Goal: Communication & Community: Ask a question

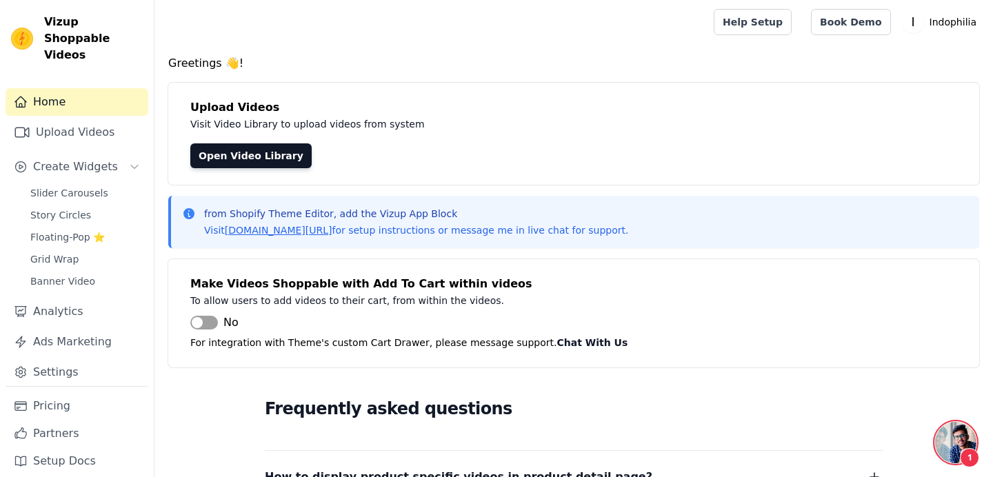
scroll to position [696, 0]
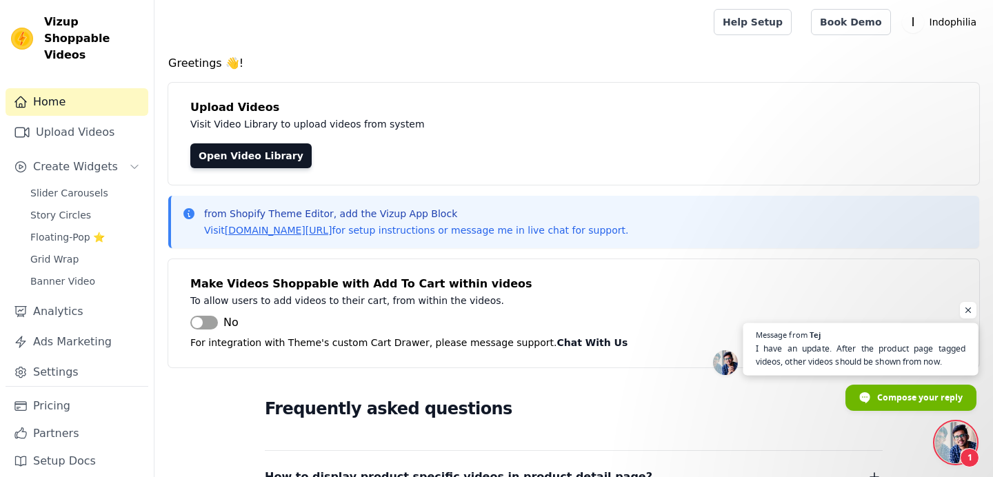
click at [864, 358] on span "I have an update. After the product page tagged videos, other videos should be …" at bounding box center [861, 355] width 210 height 27
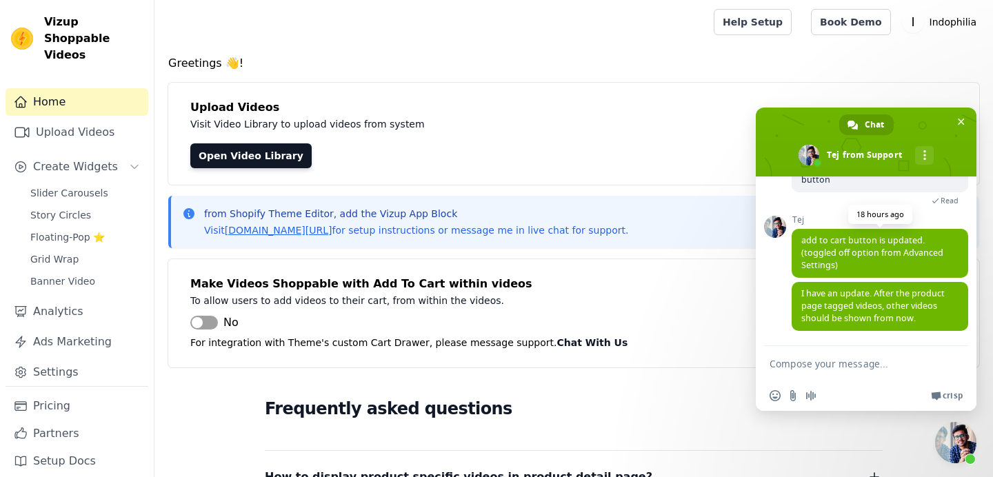
scroll to position [749, 0]
click at [878, 360] on textarea "Compose your message..." at bounding box center [851, 363] width 165 height 34
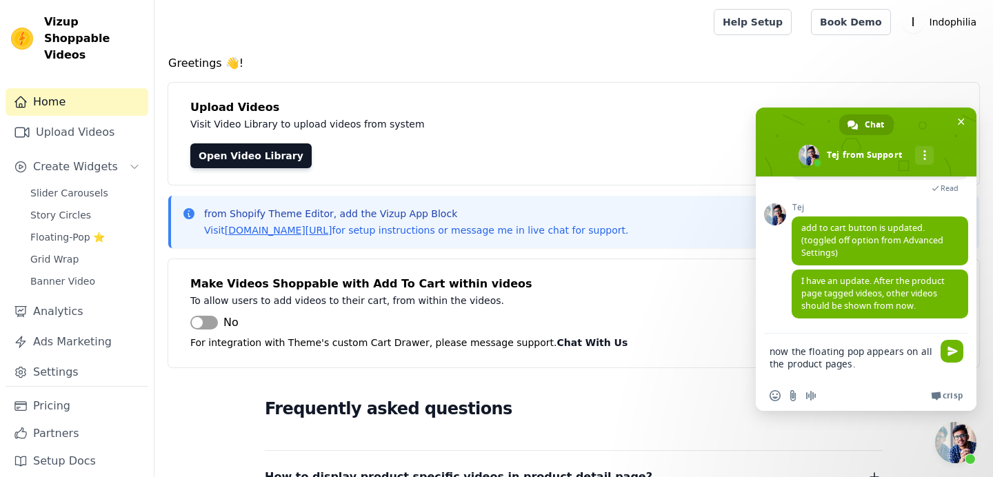
type textarea "now the floating pop appears on all the product pages."
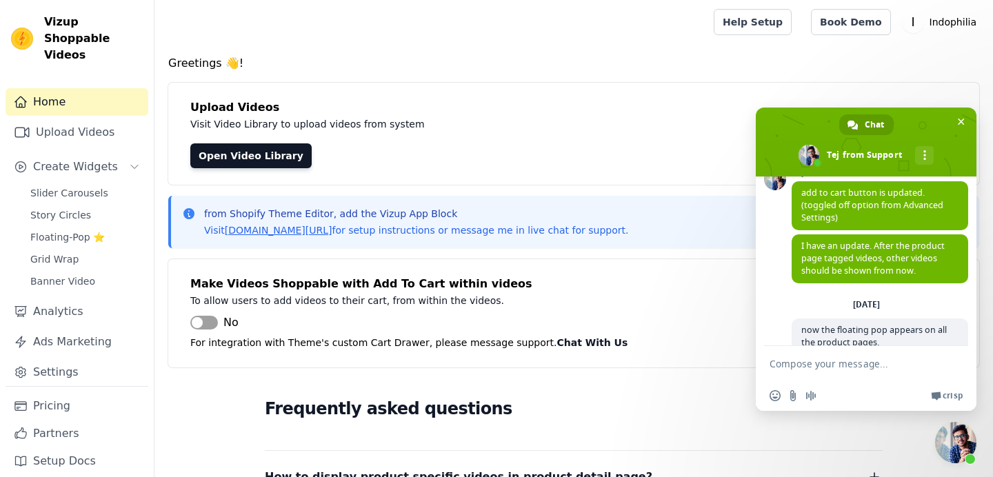
scroll to position [838, 0]
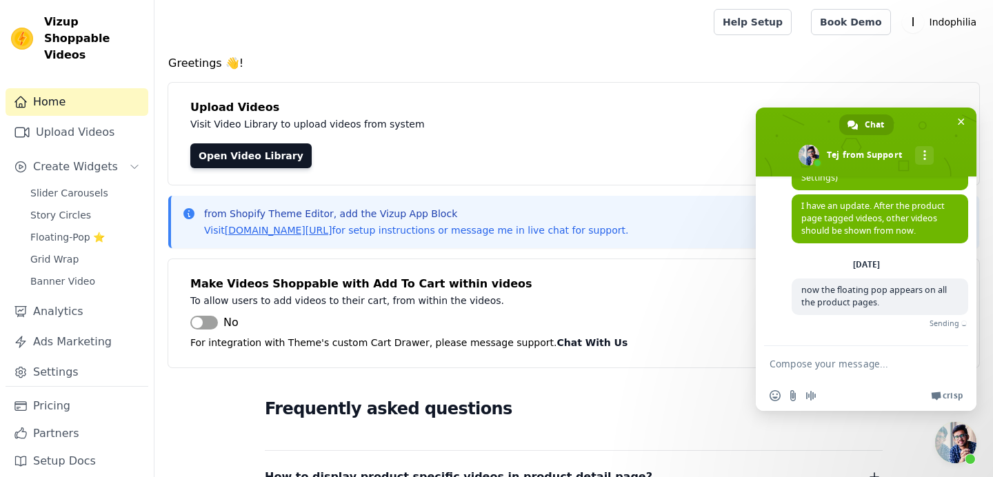
type textarea "t"
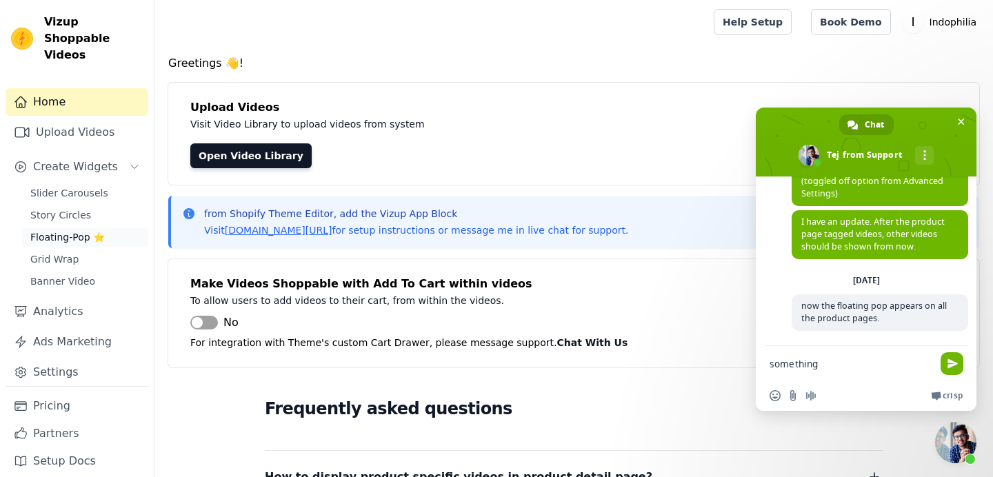
type textarea "something"
click at [74, 230] on span "Floating-Pop ⭐" at bounding box center [67, 237] width 74 height 14
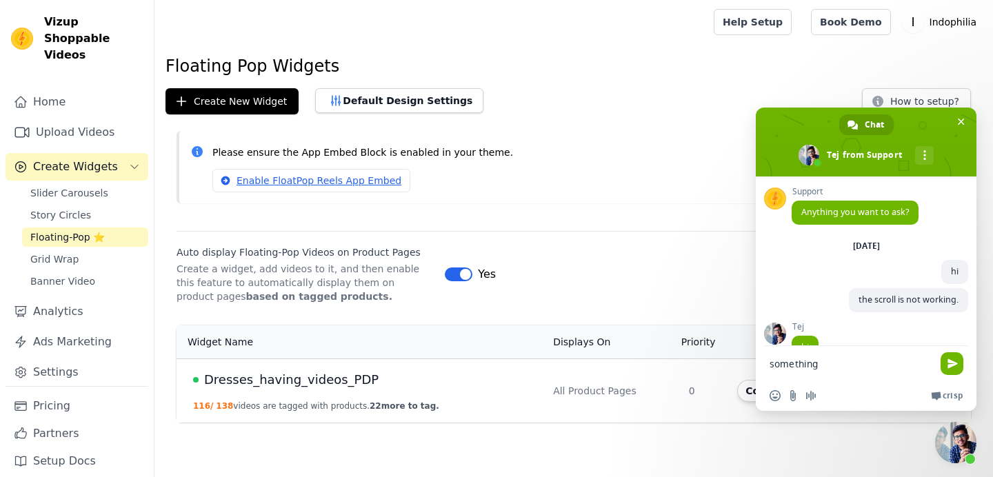
scroll to position [822, 0]
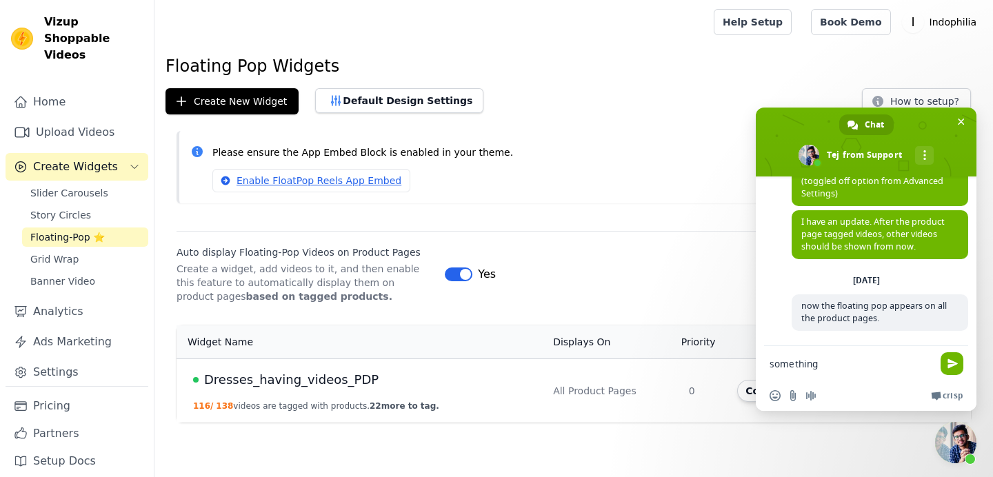
click at [946, 440] on span "Close chat" at bounding box center [955, 442] width 41 height 41
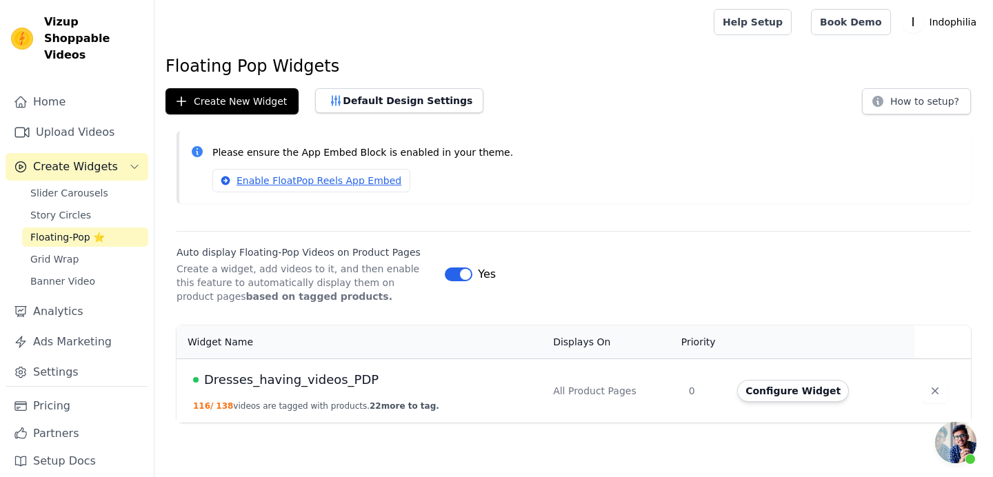
click at [451, 278] on button "Label" at bounding box center [459, 274] width 28 height 14
click at [968, 445] on span "Open chat" at bounding box center [955, 442] width 41 height 41
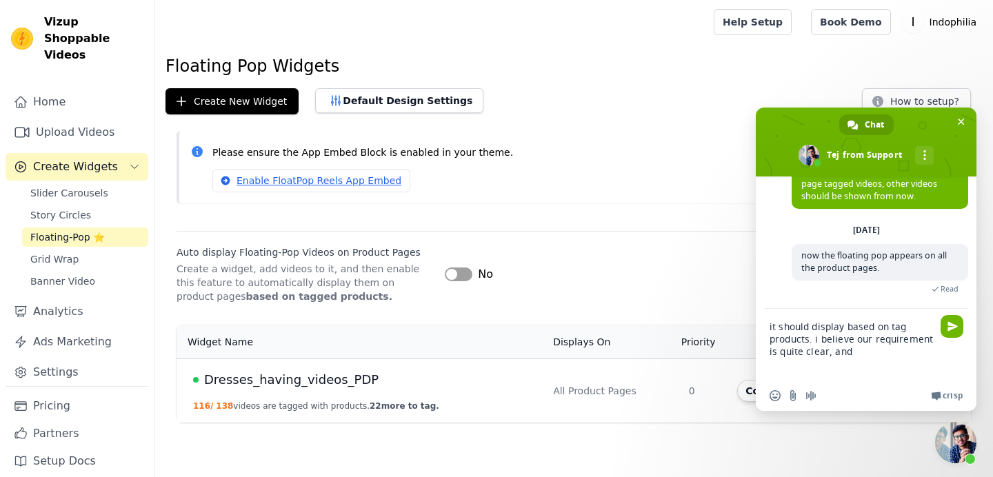
scroll to position [809, 0]
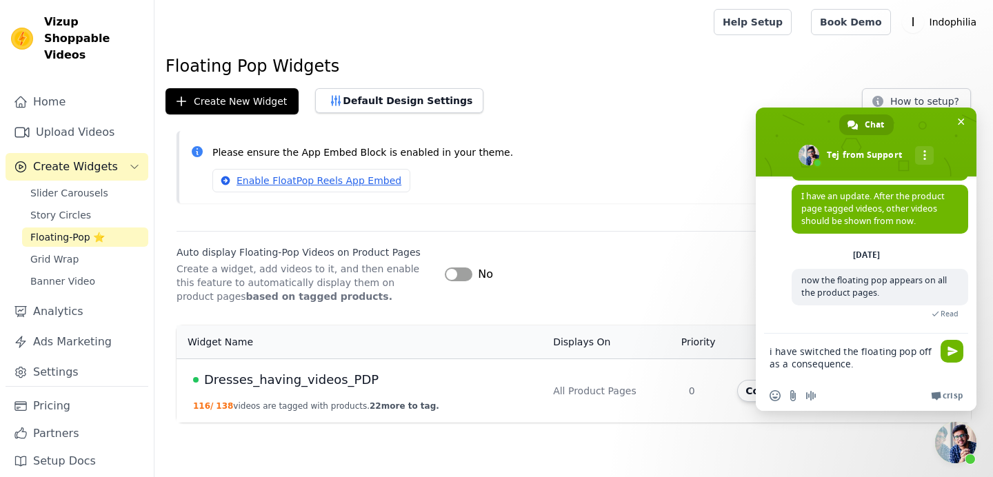
type textarea "i have switched the floating pop off as a consequence."
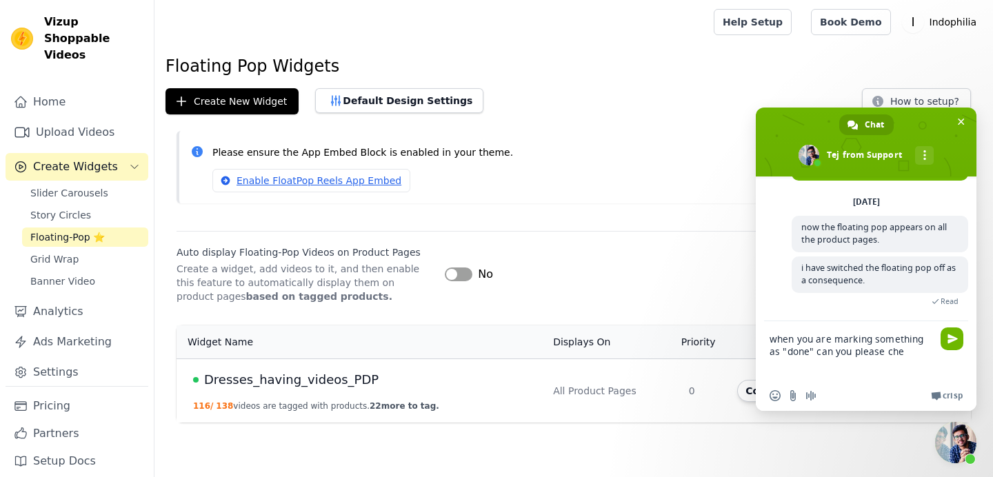
scroll to position [884, 0]
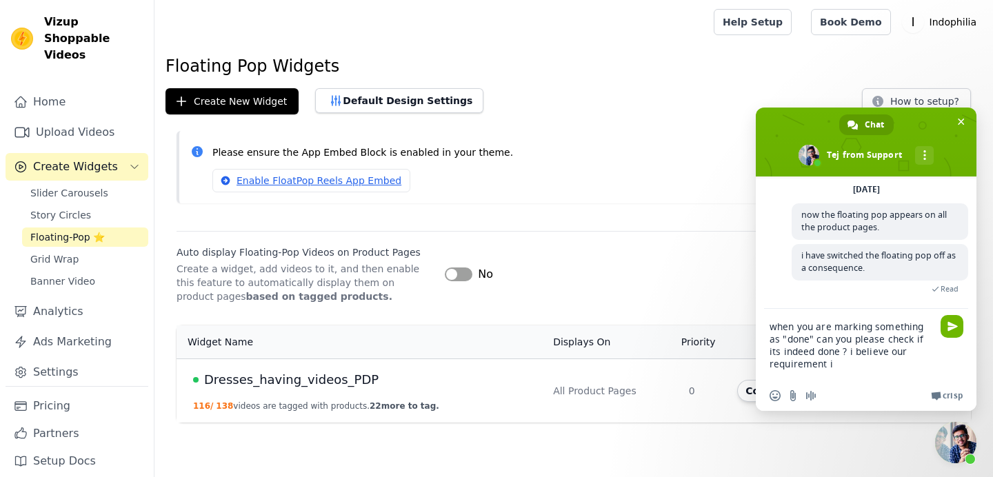
drag, startPoint x: 835, startPoint y: 350, endPoint x: 853, endPoint y: 365, distance: 23.6
click at [852, 364] on textarea "when you are marking something as "done" can you please check if its indeed don…" at bounding box center [851, 345] width 165 height 72
type textarea "when you are marking something as "done" can you please check if its indeed don…"
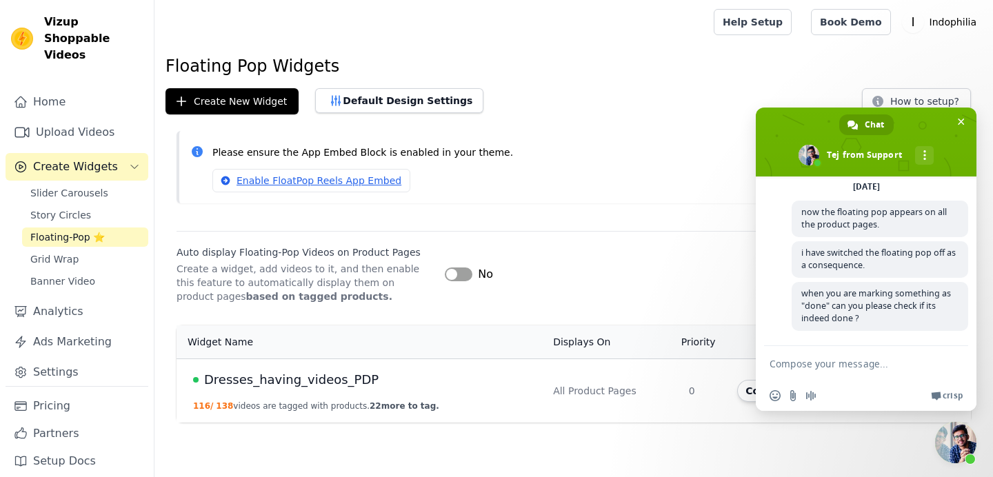
scroll to position [904, 0]
click at [89, 330] on link "Ads Marketing" at bounding box center [77, 342] width 143 height 28
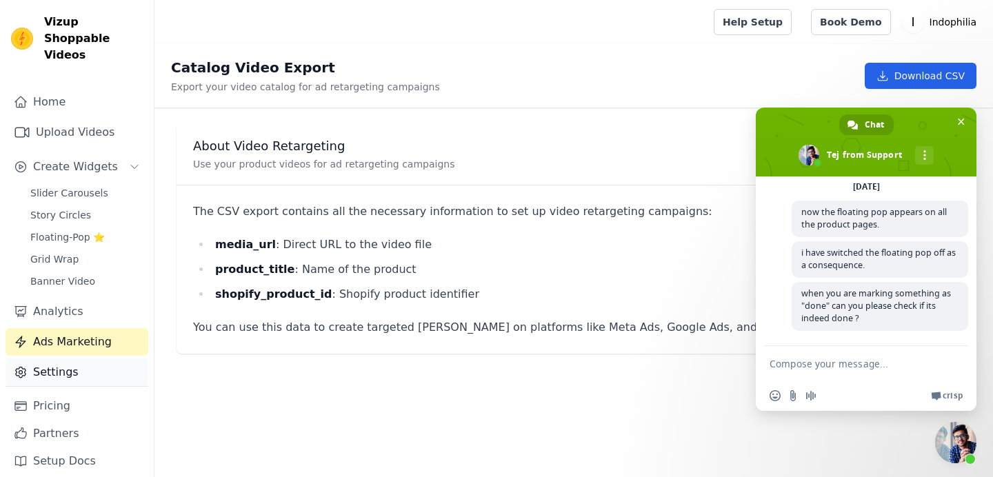
click at [86, 358] on link "Settings" at bounding box center [77, 372] width 143 height 28
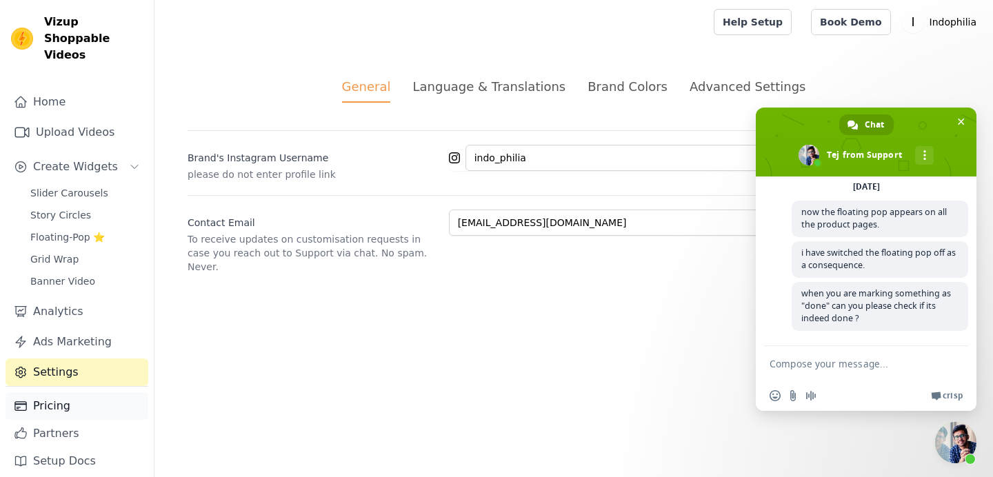
click at [104, 392] on link "Pricing" at bounding box center [77, 406] width 143 height 28
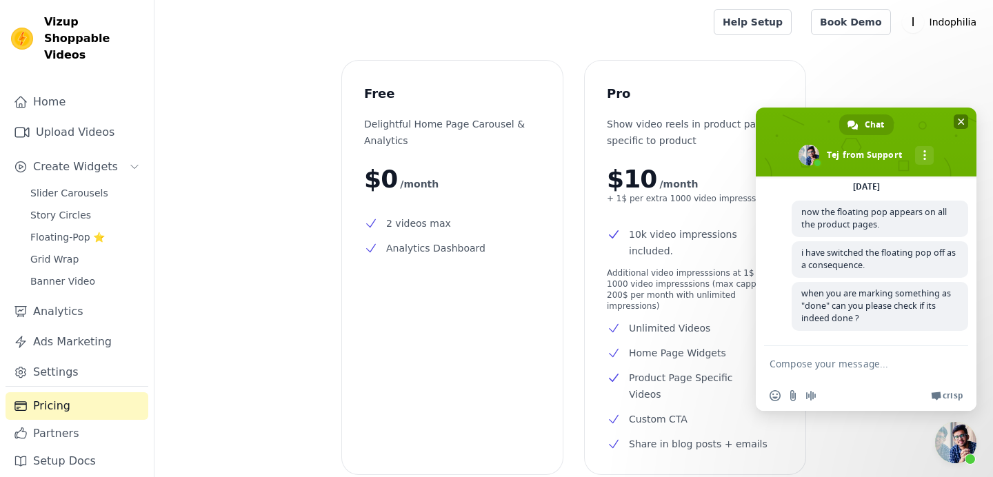
click at [960, 121] on span "Close chat" at bounding box center [961, 121] width 7 height 9
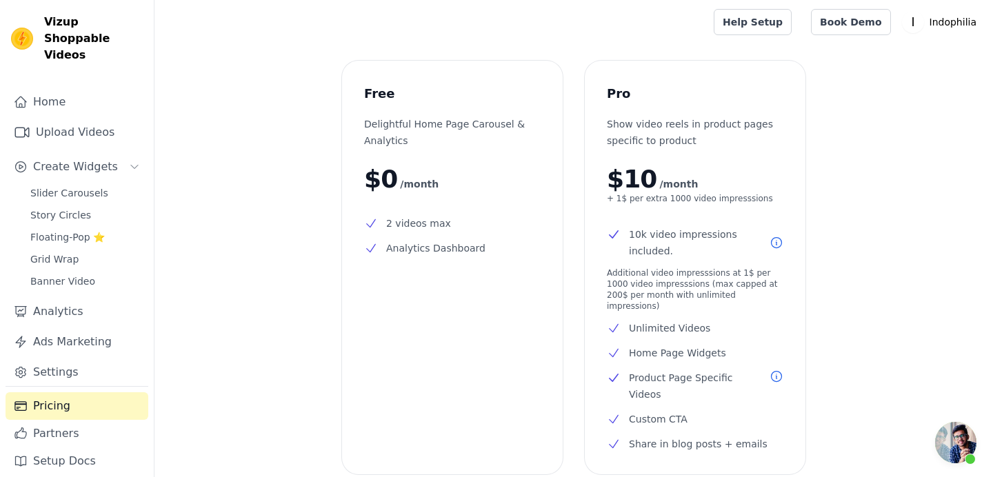
click at [951, 451] on span "Open chat" at bounding box center [955, 442] width 41 height 41
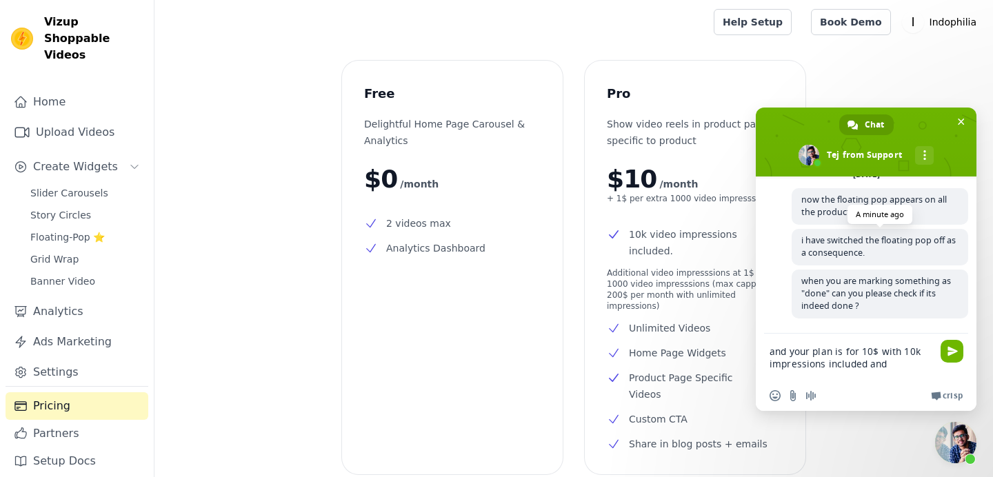
scroll to position [929, 0]
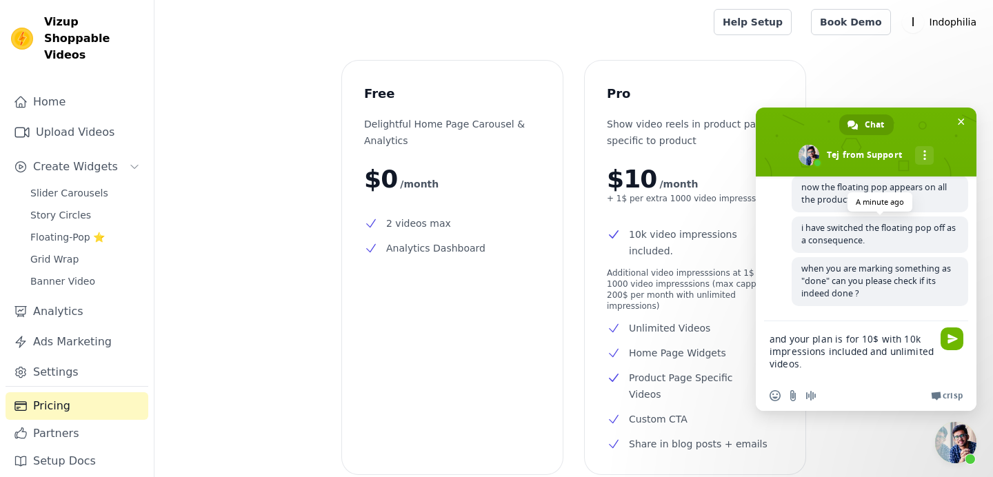
type textarea "and your plan is for 10$ with 10k impressions included and unlimited videos."
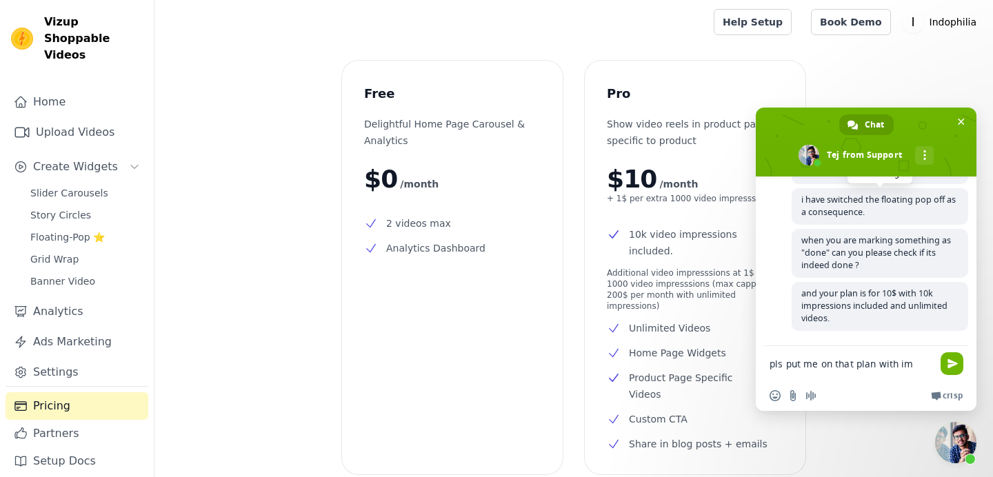
scroll to position [971, 0]
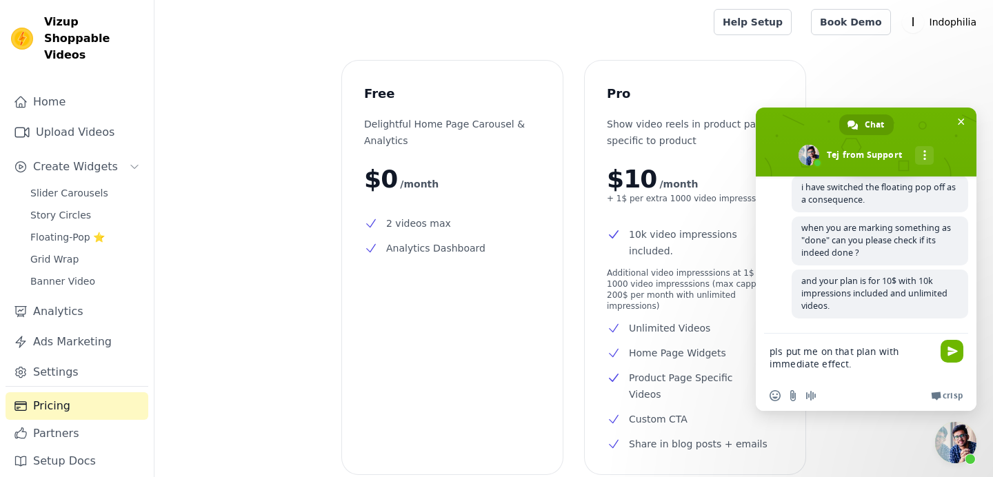
type textarea "pls put me on that plan with immediate effect."
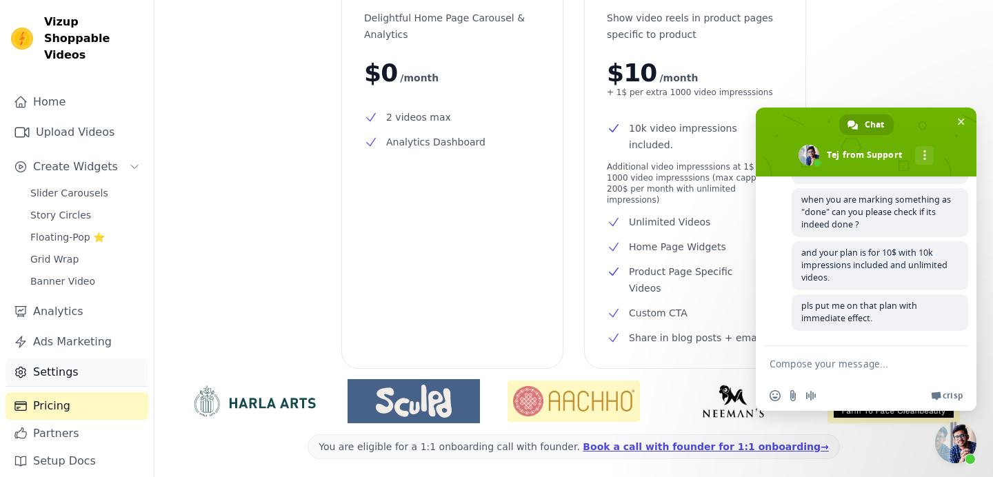
scroll to position [154, 0]
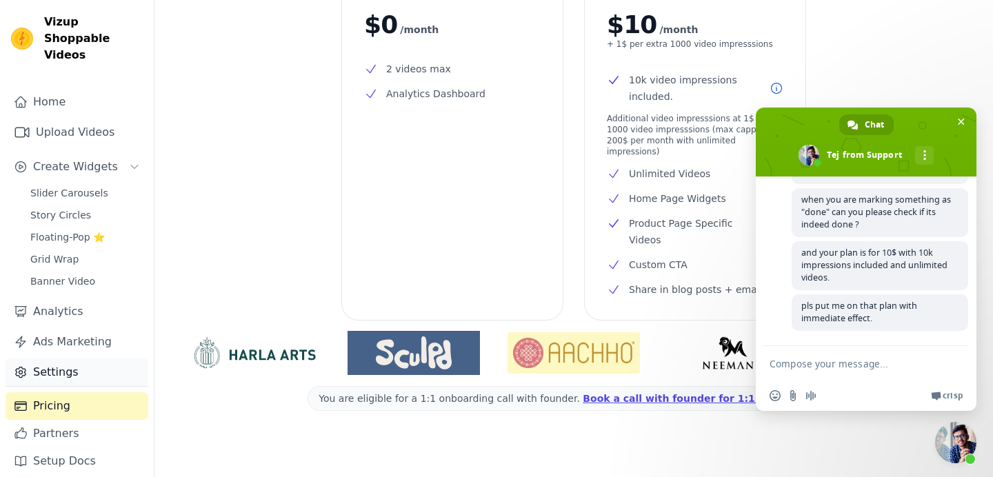
click at [79, 358] on link "Settings" at bounding box center [77, 372] width 143 height 28
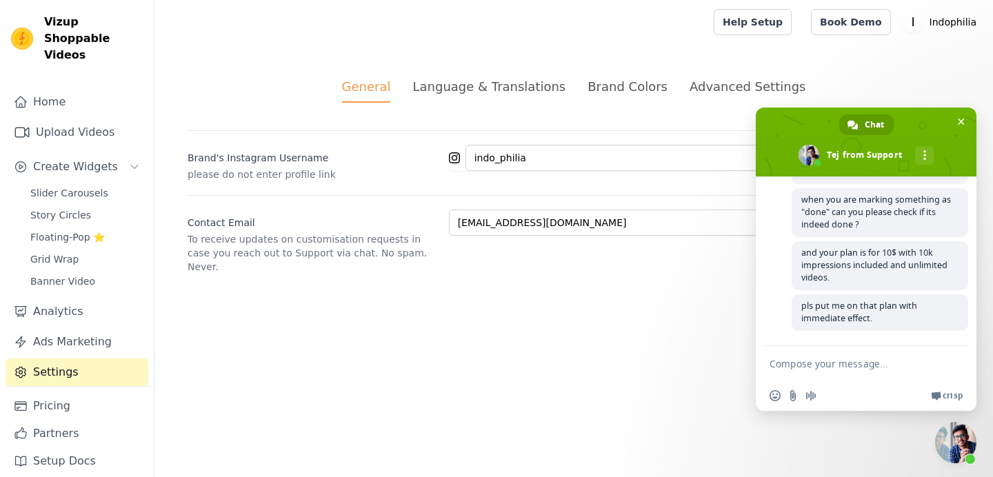
scroll to position [1013, 0]
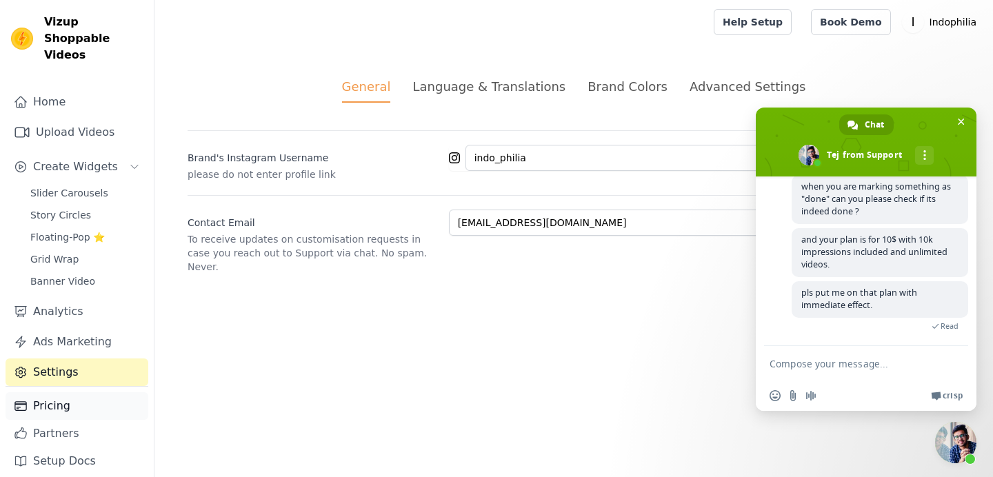
click at [74, 398] on link "Pricing" at bounding box center [77, 406] width 143 height 28
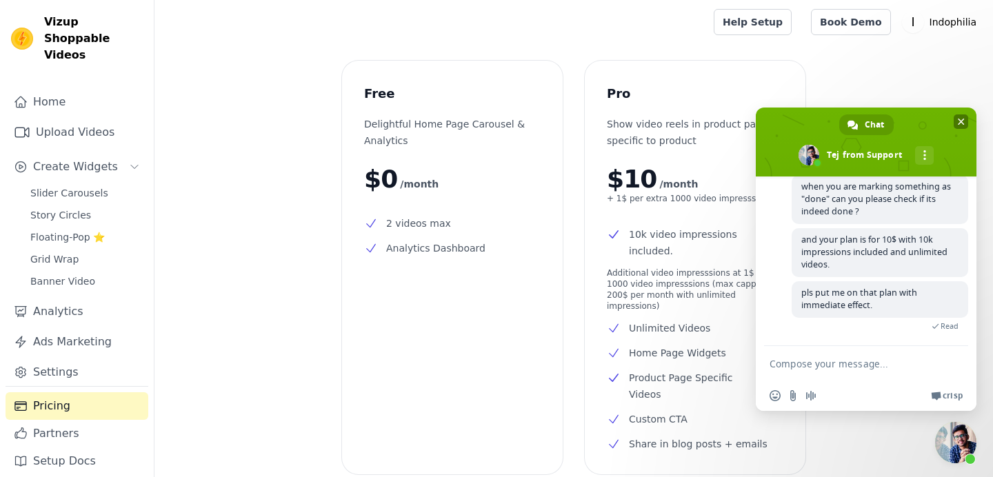
click at [967, 119] on span "Close chat" at bounding box center [960, 121] width 14 height 14
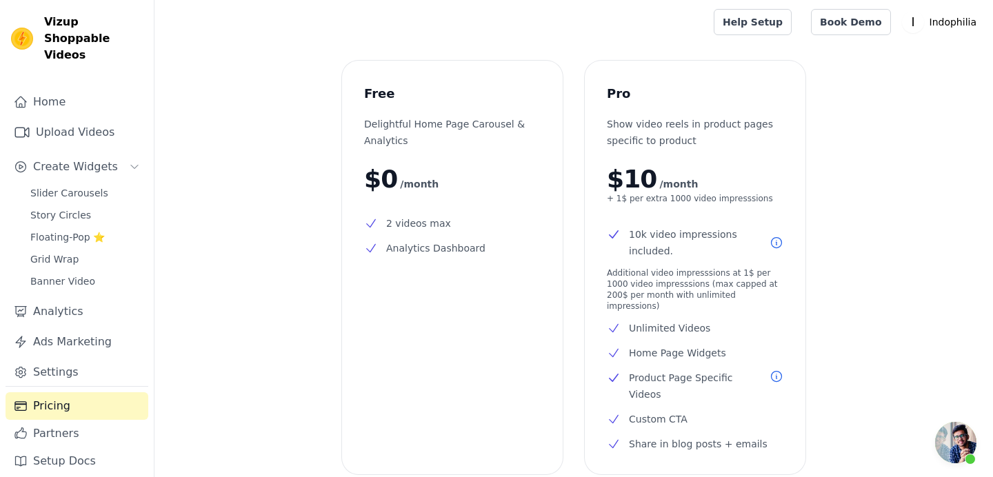
click at [674, 136] on p "Show video reels in product pages specific to product" at bounding box center [695, 132] width 176 height 33
click at [955, 29] on p "Indophilia" at bounding box center [953, 22] width 58 height 25
click at [883, 57] on link "Settings" at bounding box center [915, 57] width 132 height 25
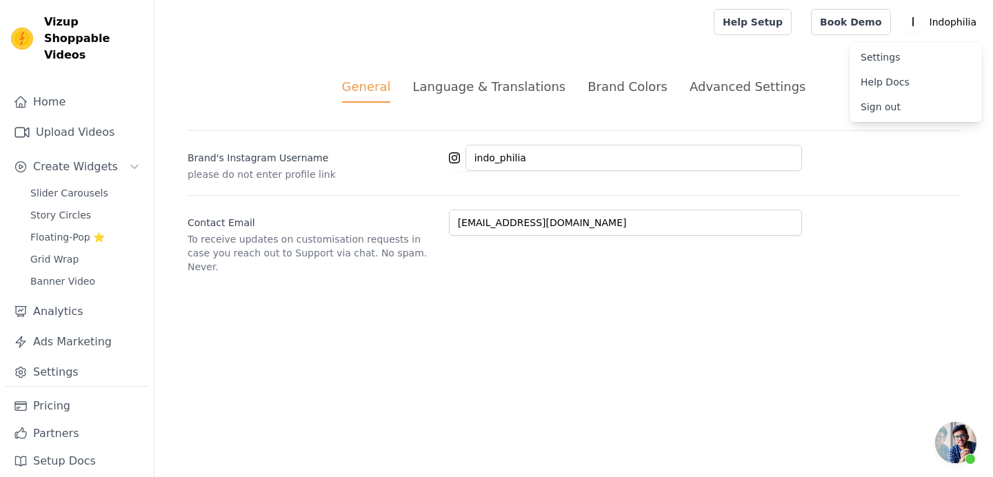
click at [721, 92] on div "Advanced Settings" at bounding box center [747, 86] width 116 height 19
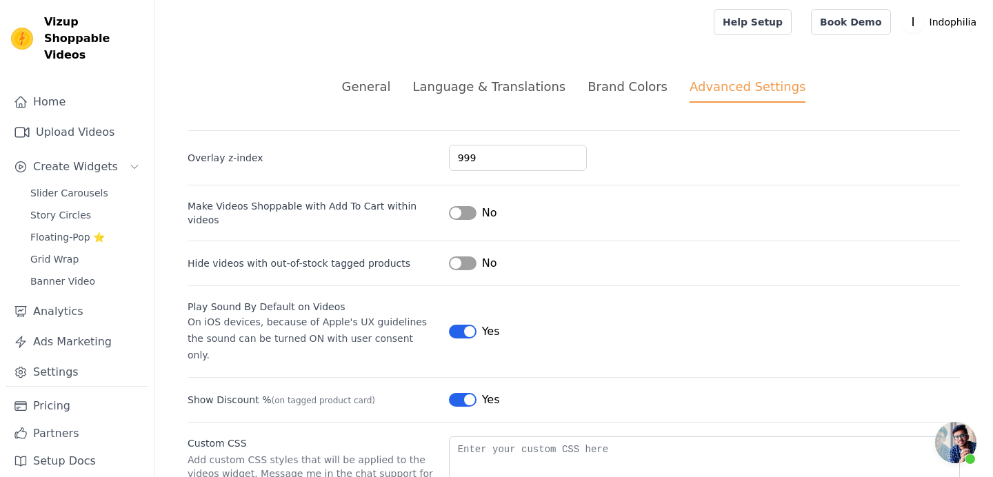
click at [959, 422] on span "Open chat" at bounding box center [955, 442] width 41 height 41
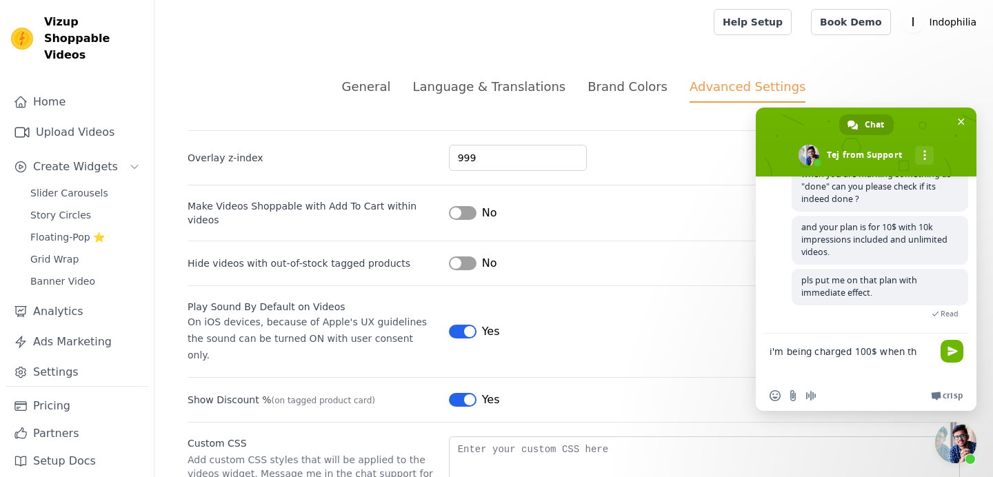
scroll to position [1021, 0]
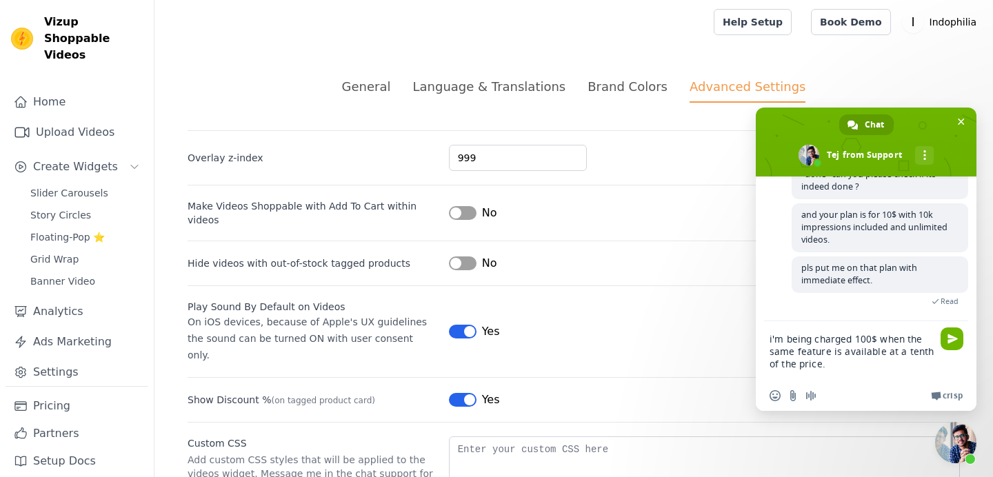
type textarea "i'm being charged 100$ when the same feature is available at a tenth of the pri…"
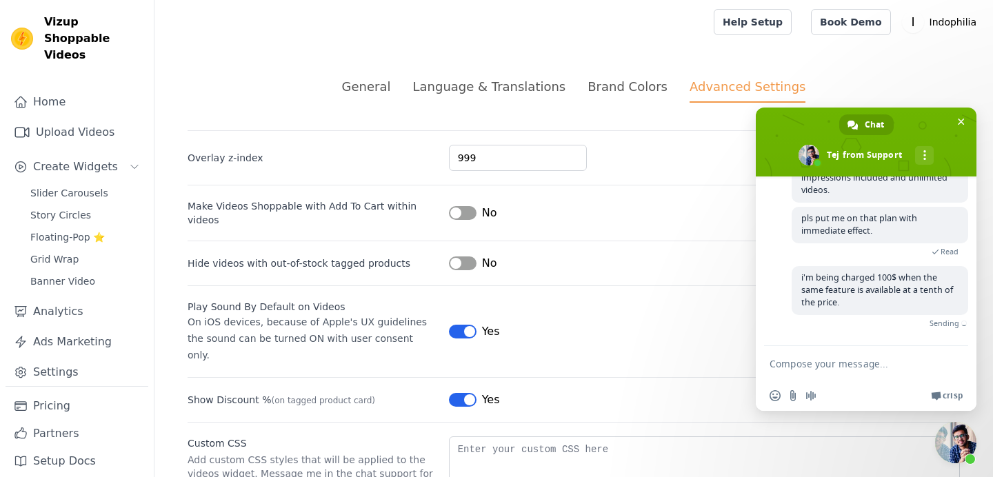
scroll to position [1053, 0]
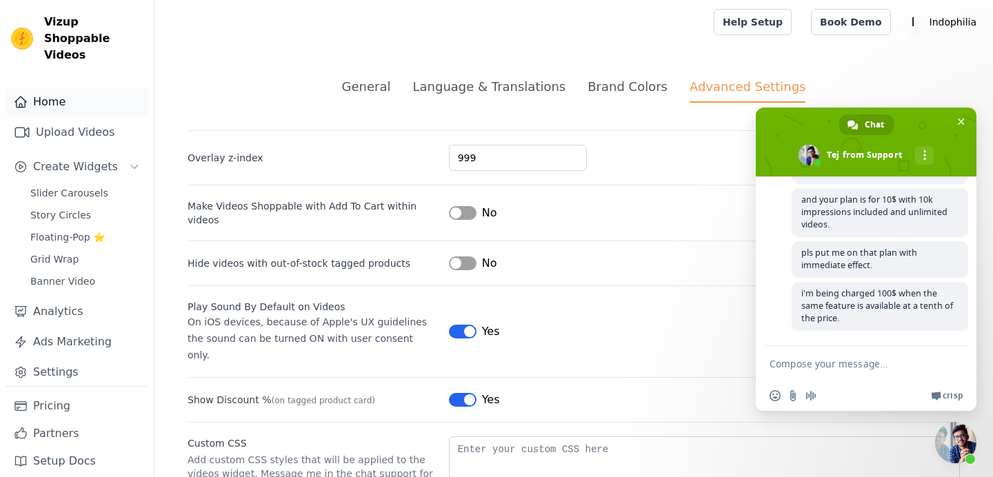
click at [72, 92] on link "Home" at bounding box center [77, 102] width 143 height 28
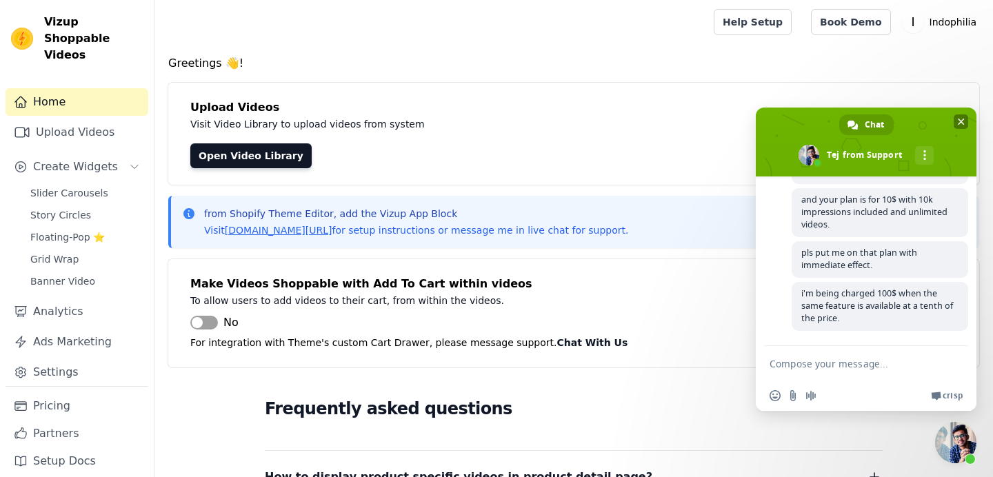
click at [956, 122] on span "Close chat" at bounding box center [960, 121] width 14 height 14
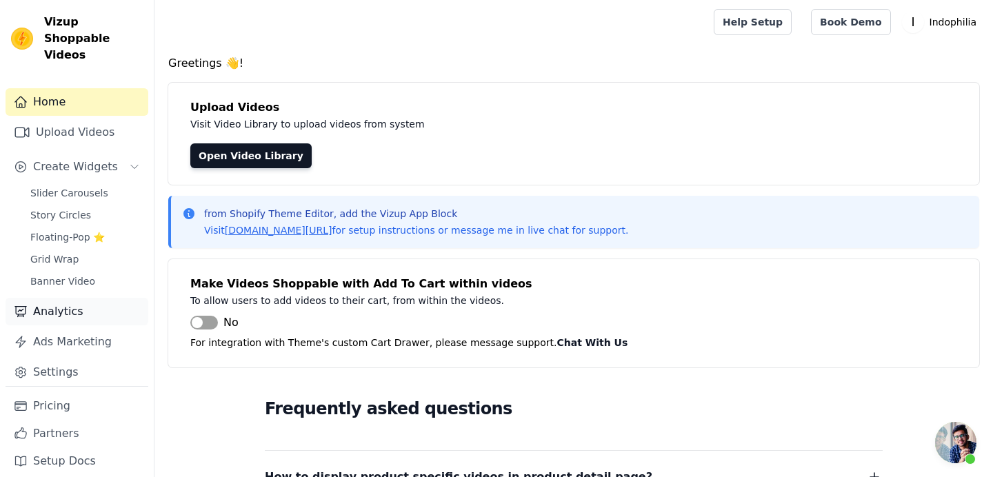
click at [52, 298] on link "Analytics" at bounding box center [77, 312] width 143 height 28
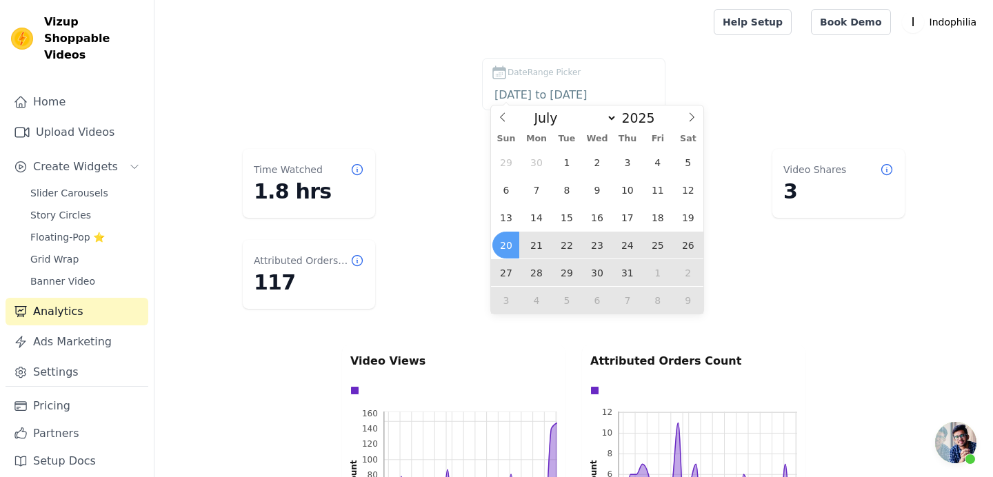
click at [853, 72] on div "DateRange Picker 2025-07-20 to 2025-08-19" at bounding box center [573, 87] width 783 height 58
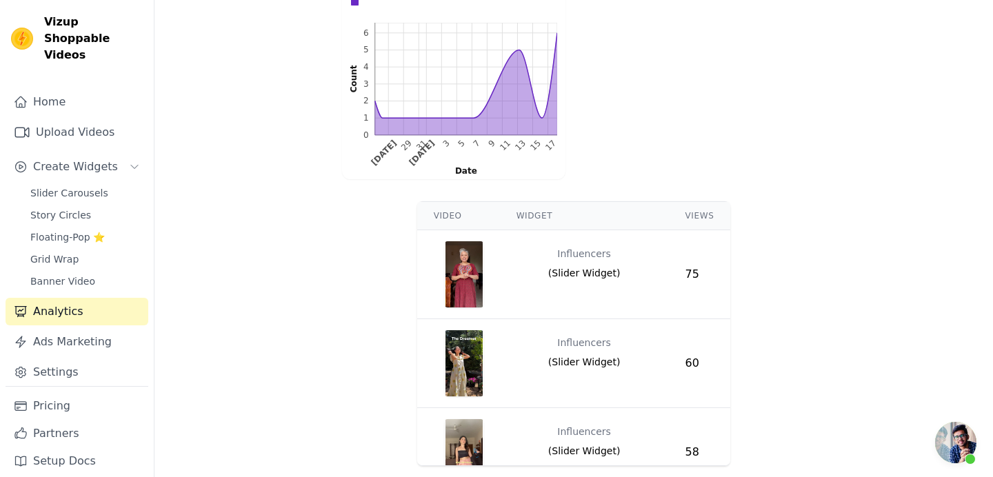
scroll to position [637, 0]
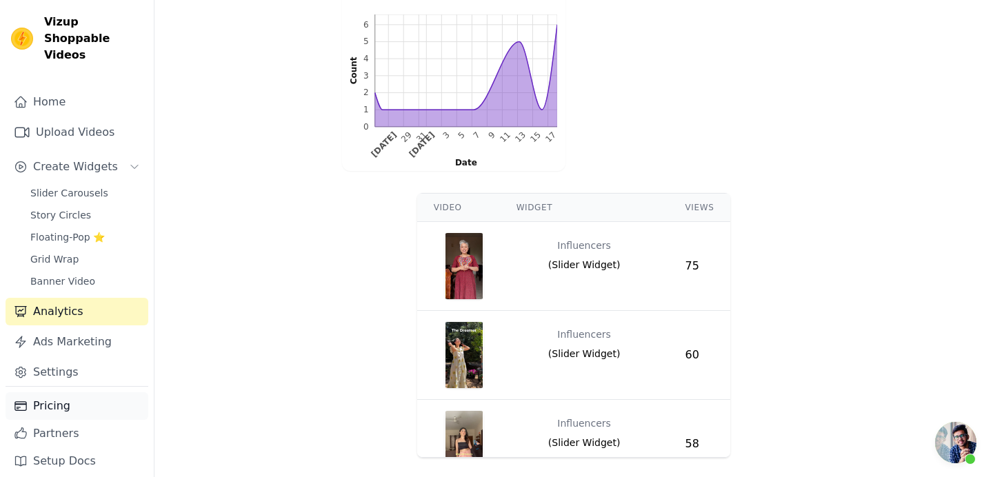
click at [72, 392] on link "Pricing" at bounding box center [77, 406] width 143 height 28
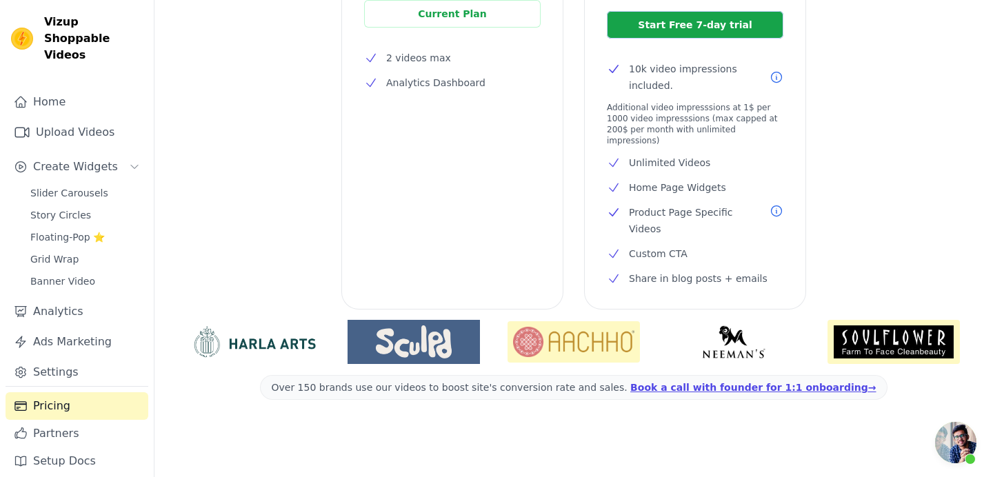
scroll to position [154, 0]
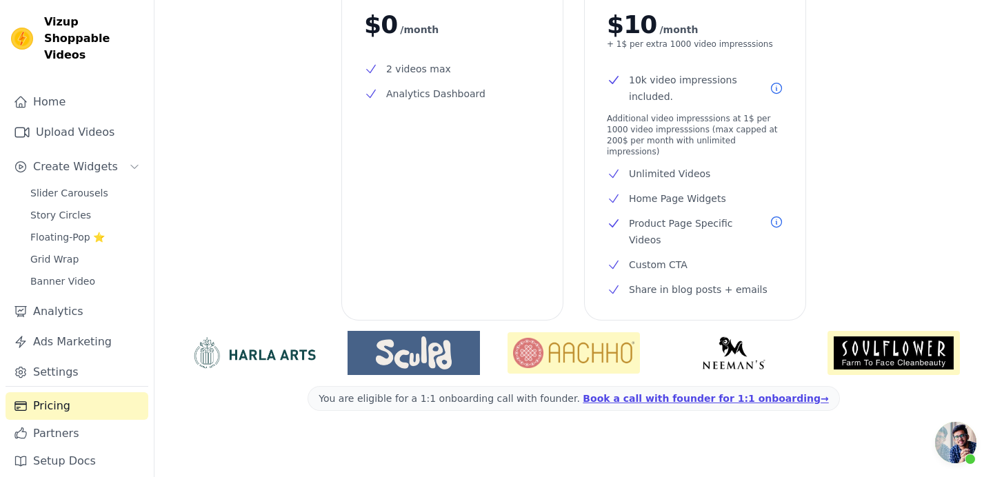
click at [649, 190] on li "Home Page Widgets" at bounding box center [695, 198] width 176 height 17
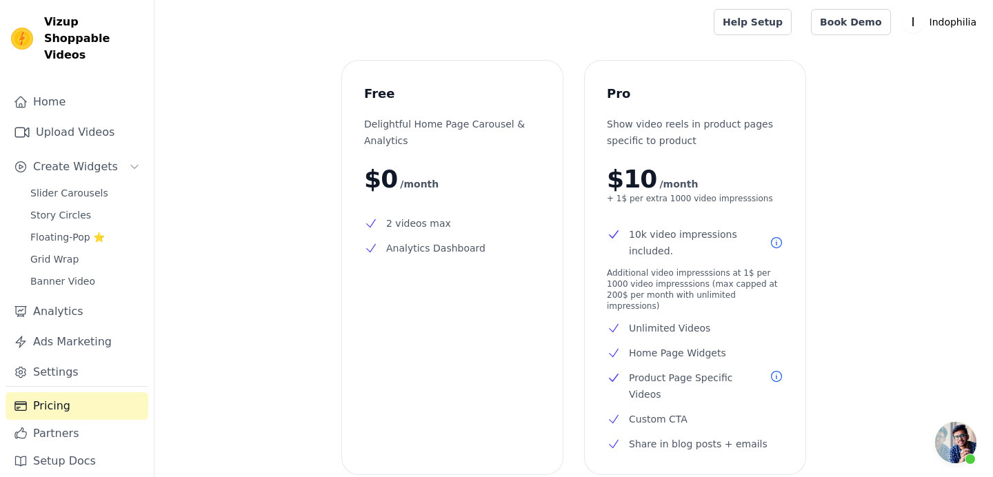
click at [964, 454] on span "Open chat" at bounding box center [955, 442] width 41 height 41
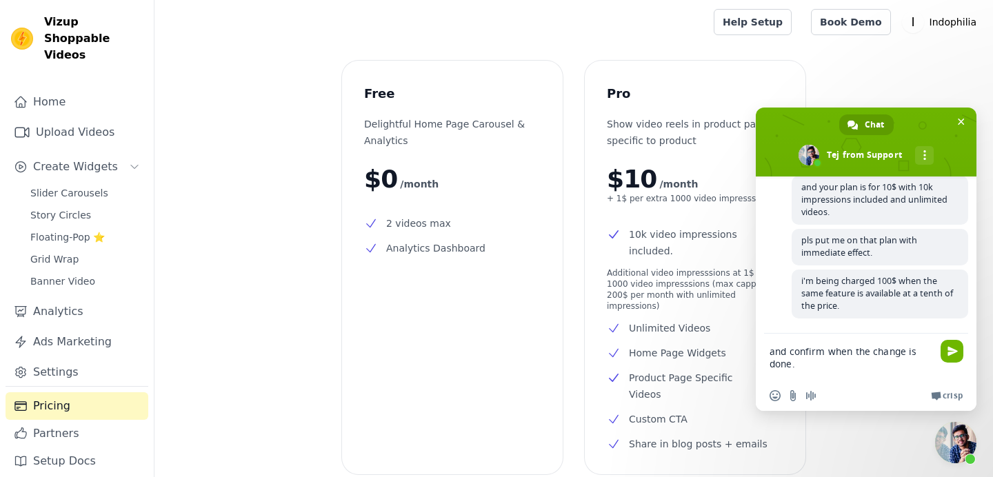
type textarea "and confirm when the change is done."
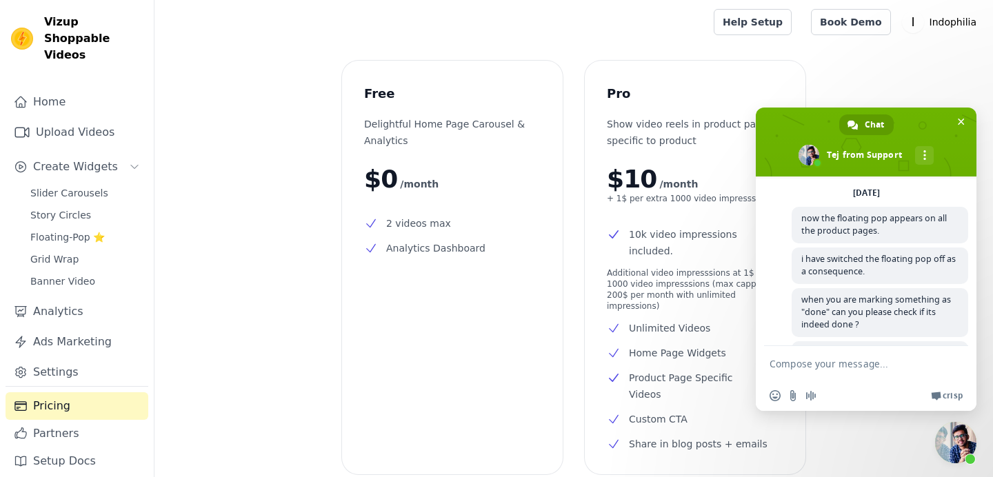
scroll to position [1082, 0]
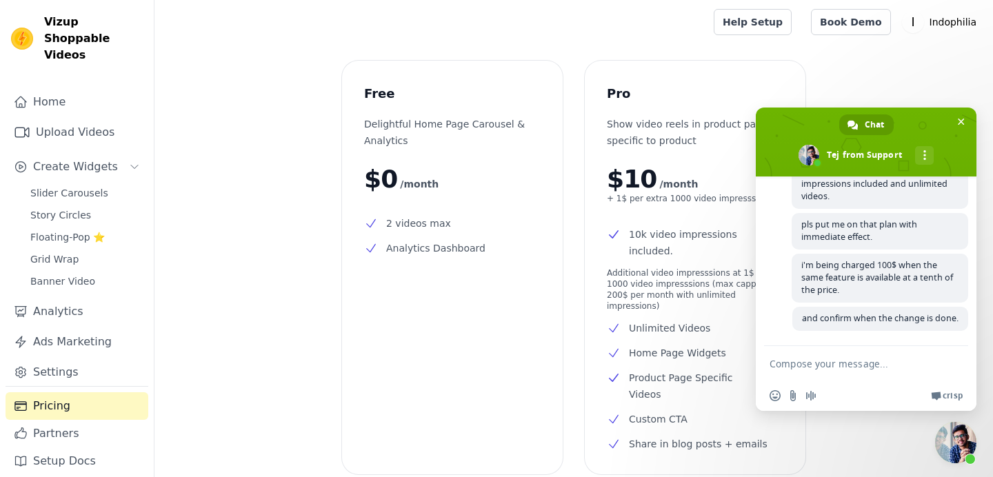
click at [307, 273] on div "Free Delightful Home Page Carousel & Analytics $0 /month 2 videos max Analytics…" at bounding box center [573, 352] width 838 height 582
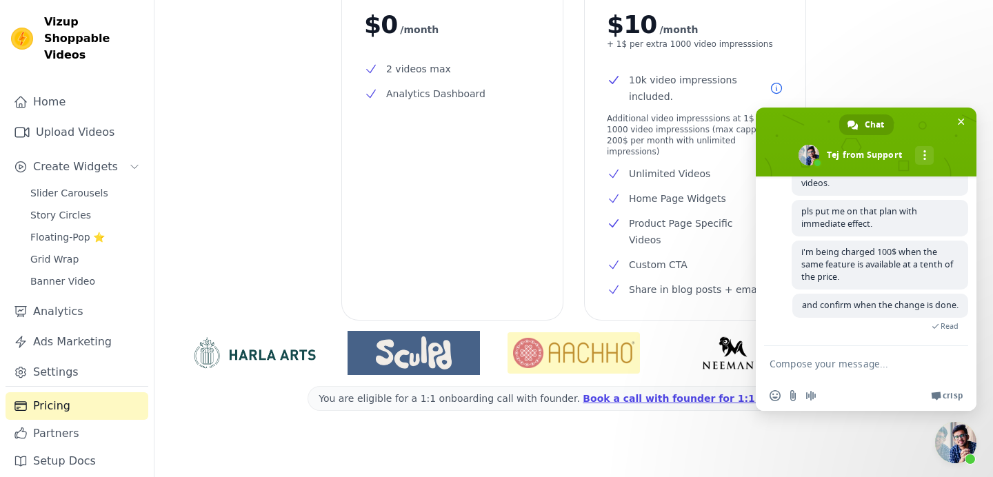
scroll to position [0, 0]
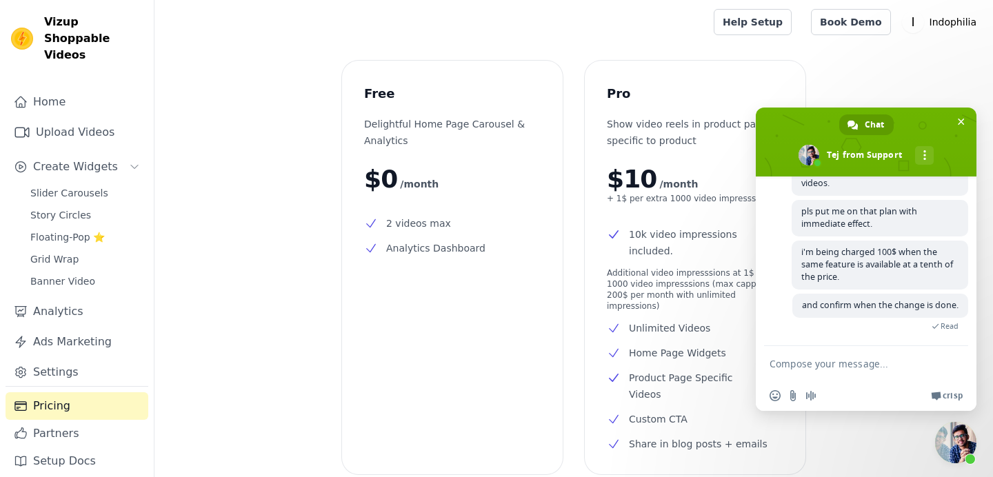
click at [270, 178] on div "Free Delightful Home Page Carousel & Analytics $0 /month 2 videos max Analytics…" at bounding box center [573, 352] width 838 height 582
click at [87, 88] on link "Home" at bounding box center [77, 102] width 143 height 28
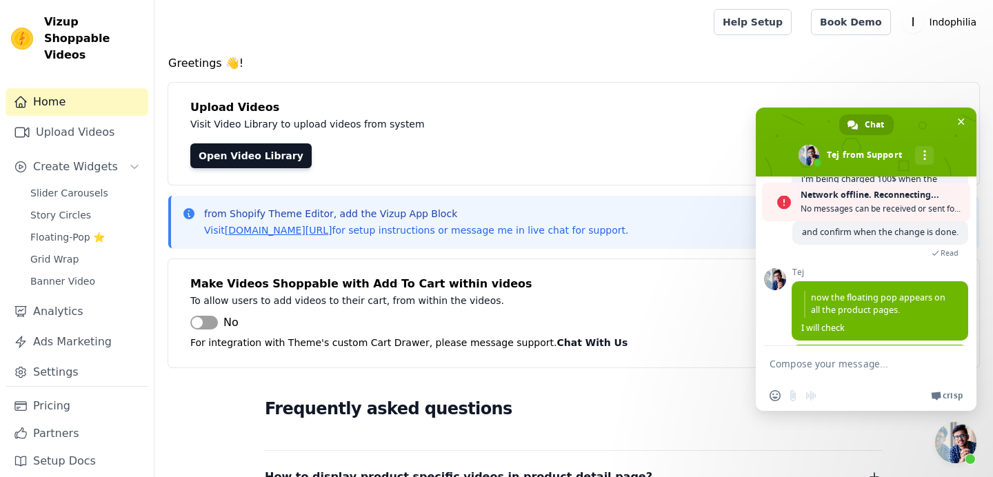
scroll to position [1325, 0]
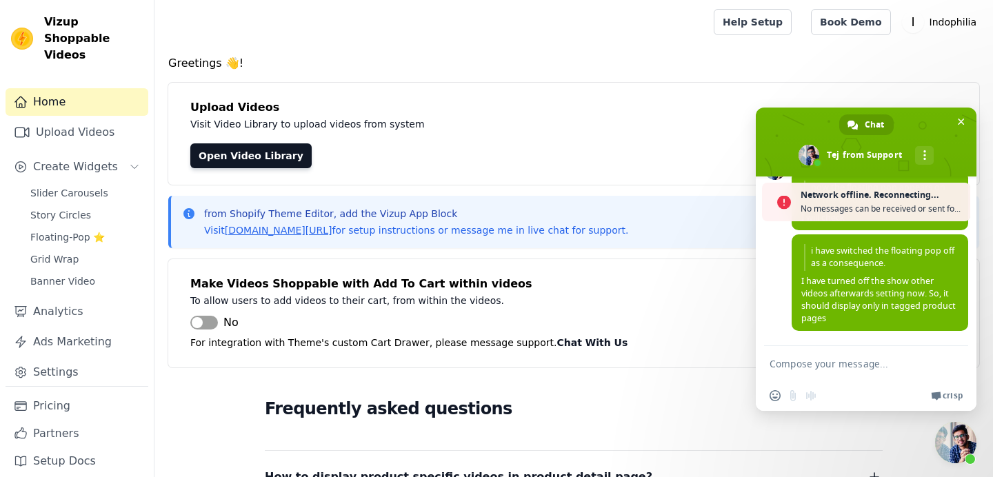
click at [840, 367] on textarea "Compose your message..." at bounding box center [851, 363] width 165 height 34
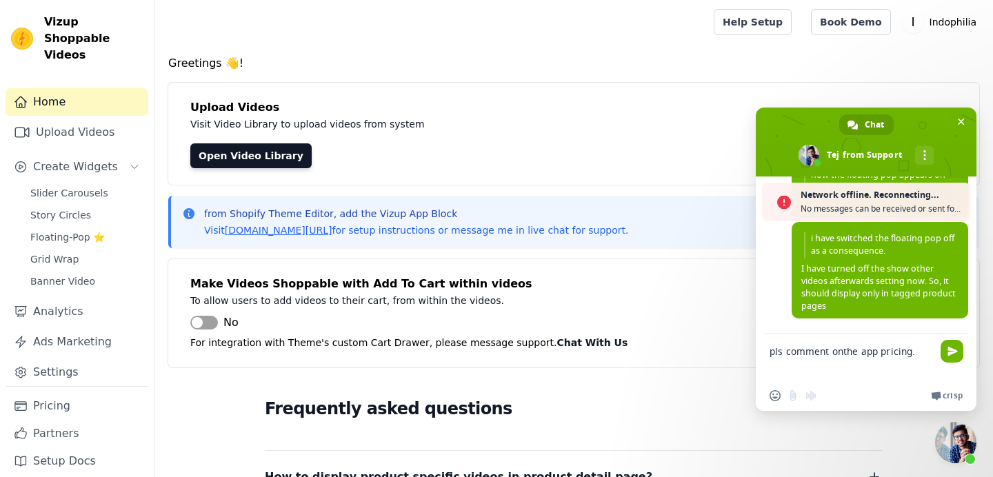
type textarea "pls comment onthe app pricing."
click at [936, 350] on div "pls comment onthe app pricing." at bounding box center [866, 357] width 221 height 47
click at [951, 353] on span "Send" at bounding box center [952, 351] width 10 height 10
click at [841, 201] on span "Network offline. Reconnecting..." at bounding box center [881, 195] width 163 height 14
click at [948, 355] on span "Send" at bounding box center [952, 351] width 10 height 10
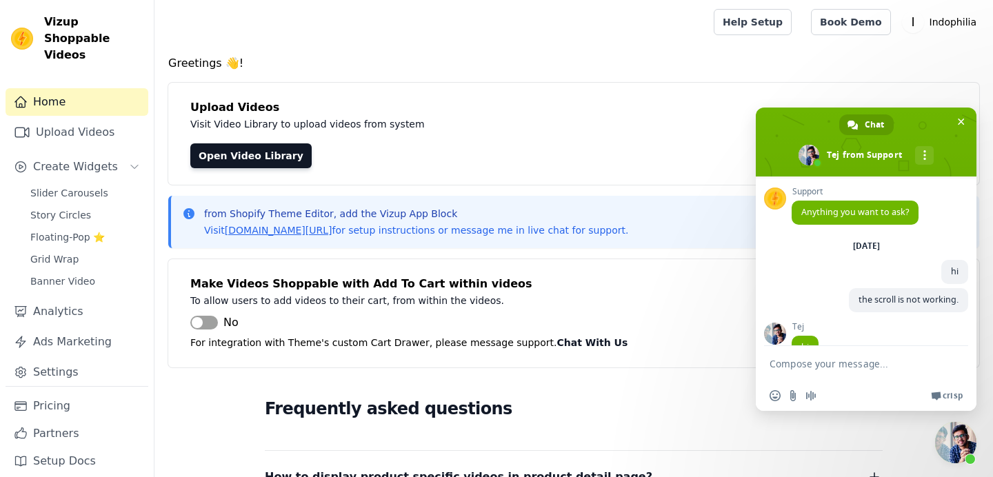
scroll to position [1280, 0]
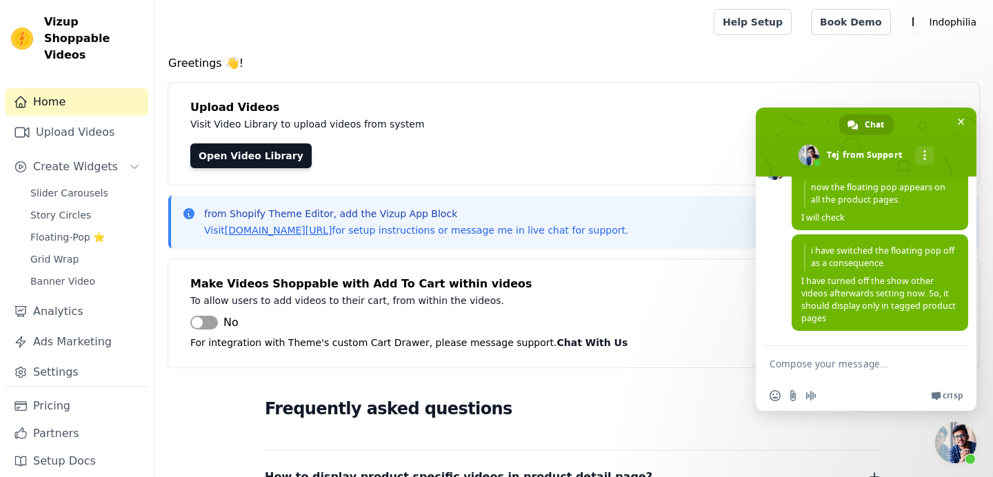
type textarea "pls comment onthe app pricing."
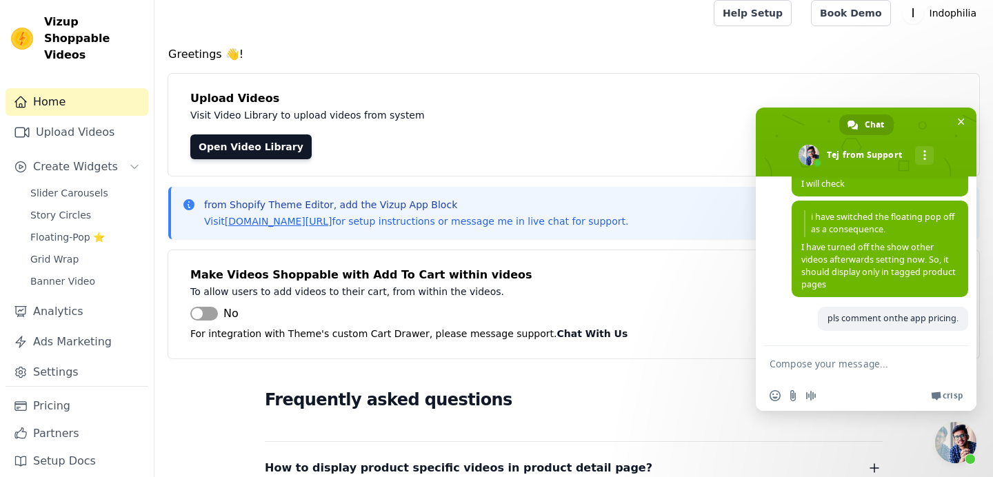
scroll to position [0, 0]
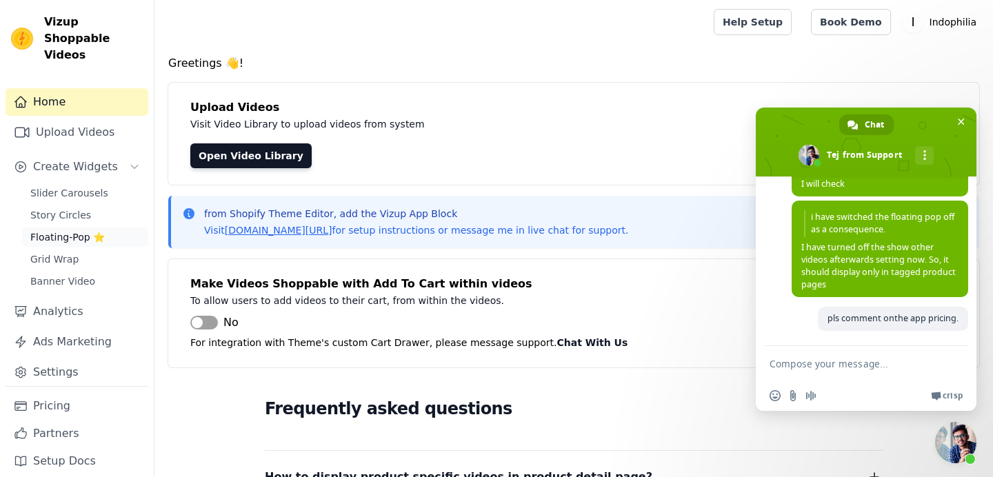
click at [70, 230] on span "Floating-Pop ⭐" at bounding box center [67, 237] width 74 height 14
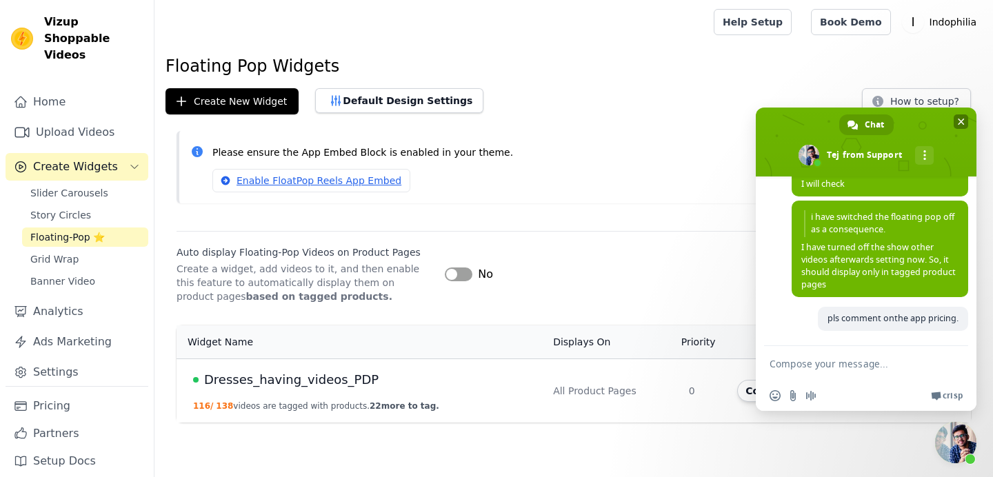
click at [960, 118] on span "Close chat" at bounding box center [961, 121] width 7 height 9
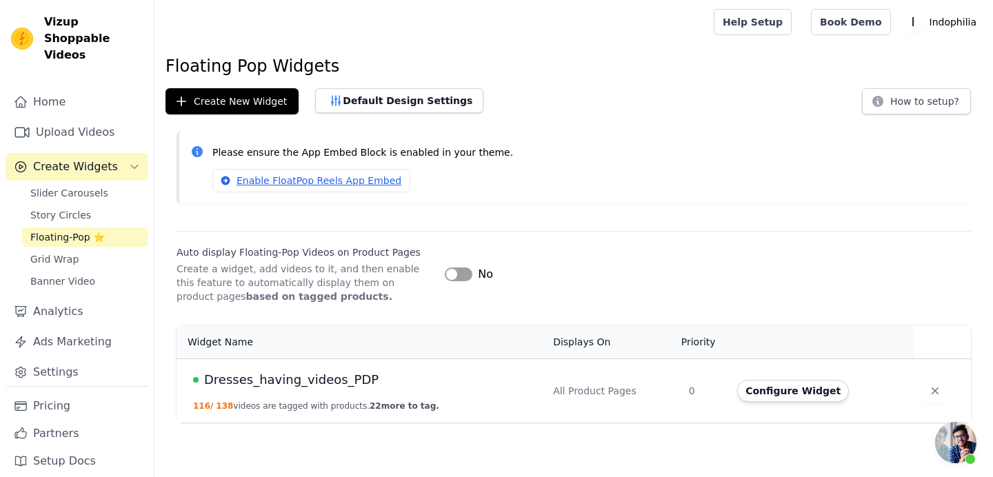
click at [300, 379] on span "Dresses_having_videos_PDP" at bounding box center [291, 379] width 174 height 19
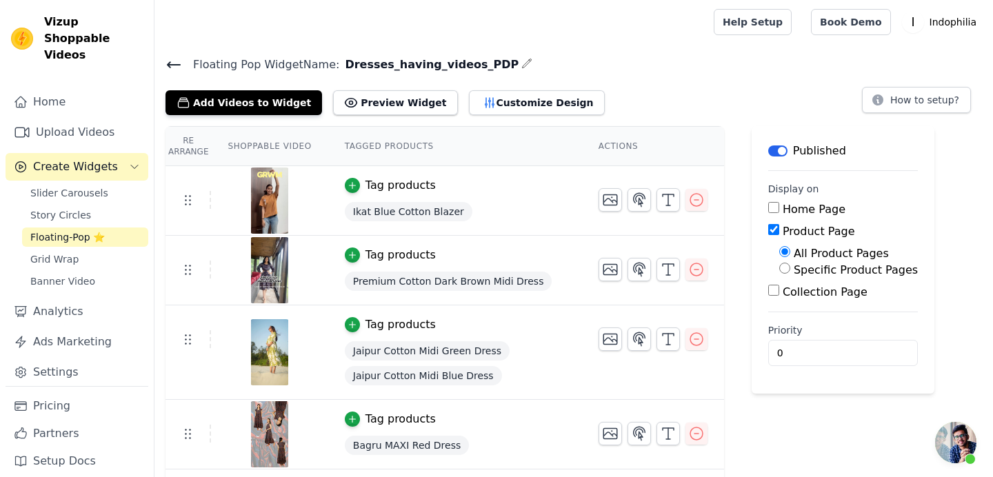
click at [390, 322] on div "Tag products" at bounding box center [400, 324] width 70 height 17
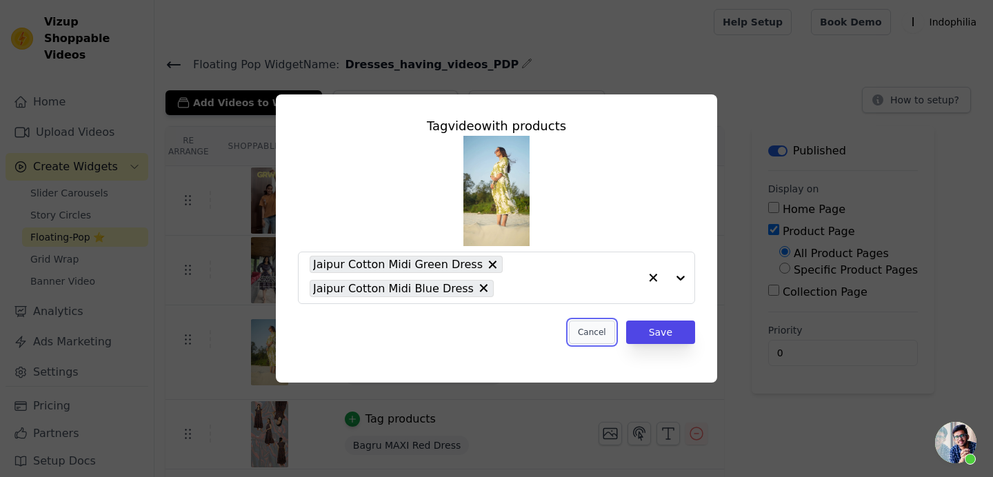
click at [588, 332] on button "Cancel" at bounding box center [592, 332] width 46 height 23
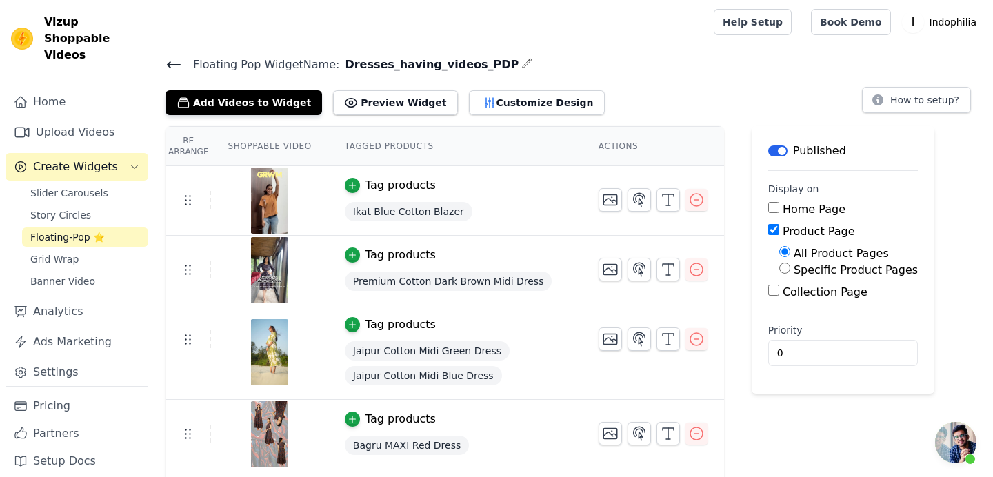
click at [436, 350] on span "Jaipur Cotton Midi Green Dress" at bounding box center [427, 350] width 165 height 19
click at [955, 422] on span "Open chat" at bounding box center [955, 442] width 41 height 41
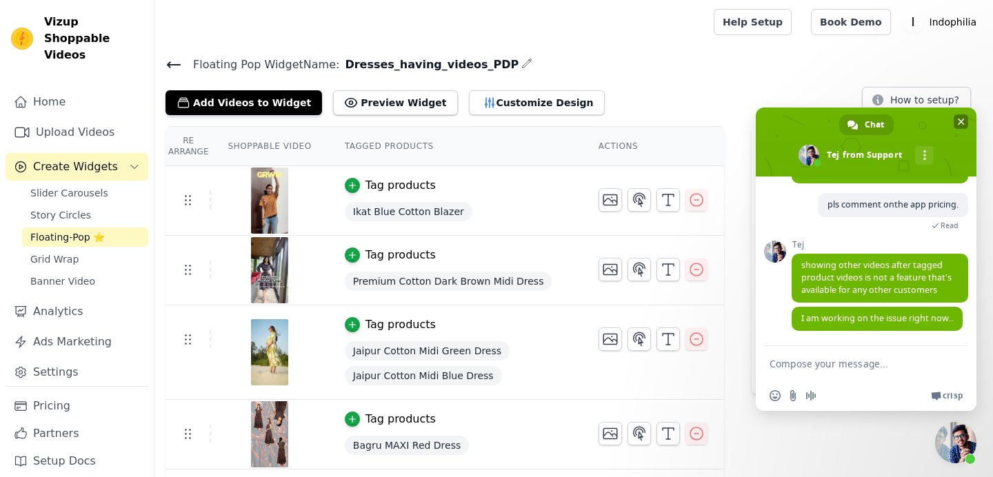
scroll to position [1417, 0]
click at [886, 267] on span "showing other videos after tagged product videos is not a feature that's availa…" at bounding box center [876, 277] width 150 height 37
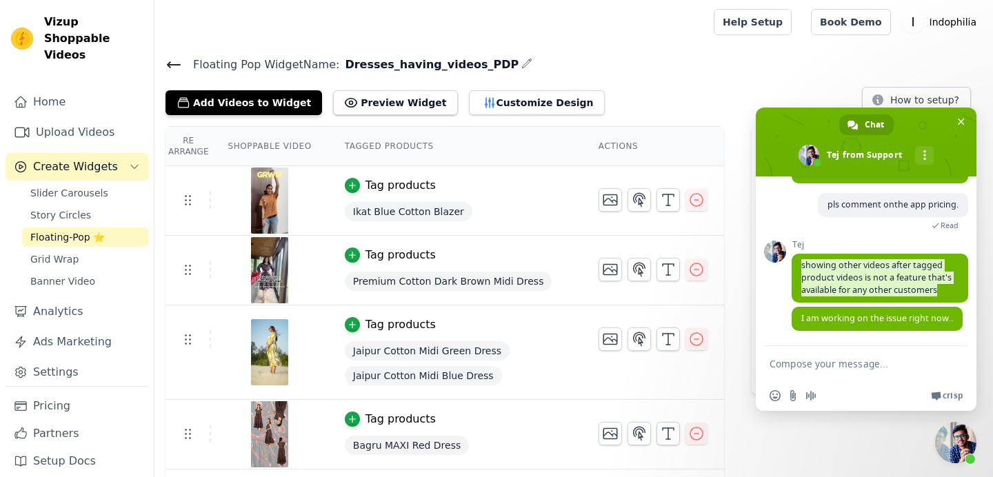
copy span "showing other videos after tagged product videos is not a feature that's availa…"
click at [840, 372] on textarea "Compose your message..." at bounding box center [851, 363] width 165 height 34
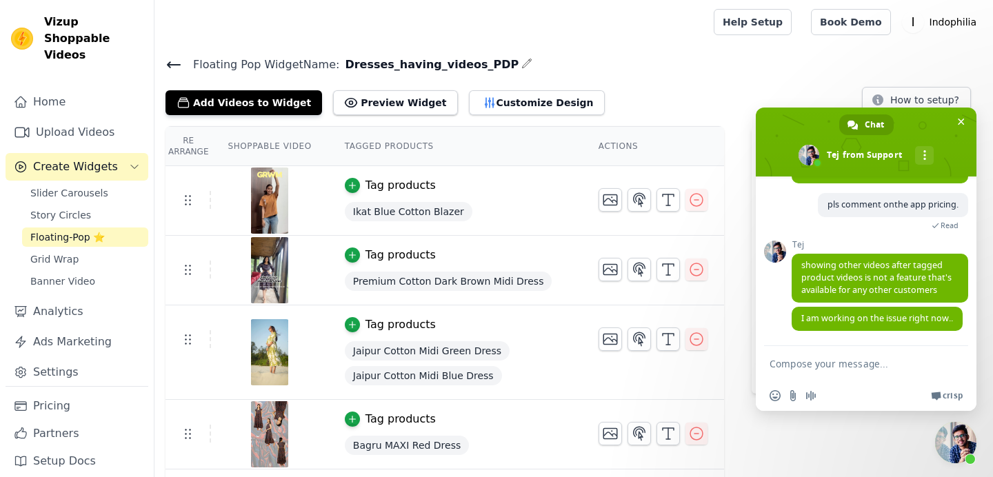
paste textarea "showing other videos after tagged product videos is not a feature that's availa…"
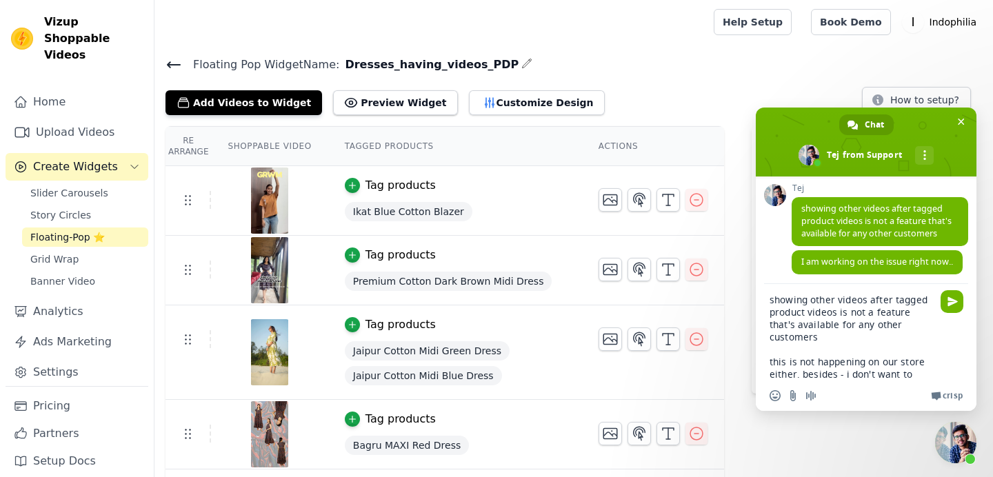
scroll to position [14, 0]
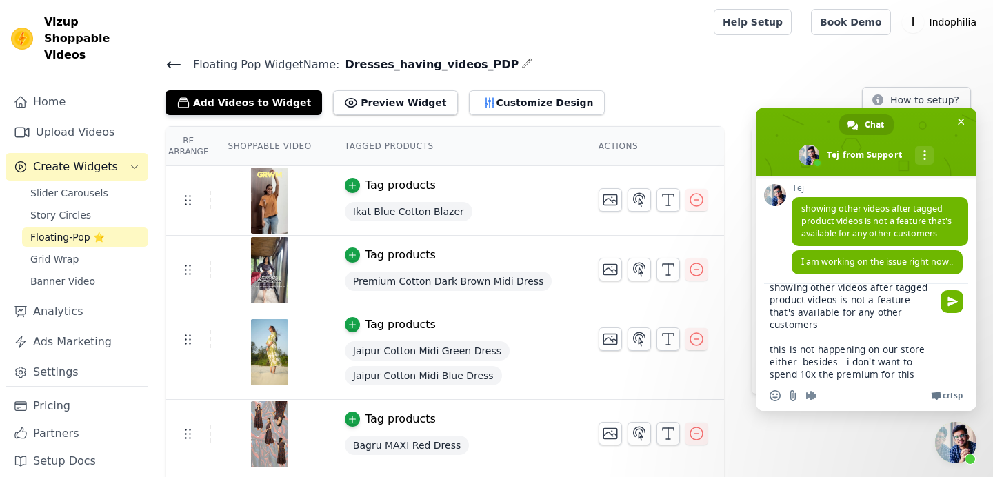
type textarea "showing other videos after tagged product videos is not a feature that's availa…"
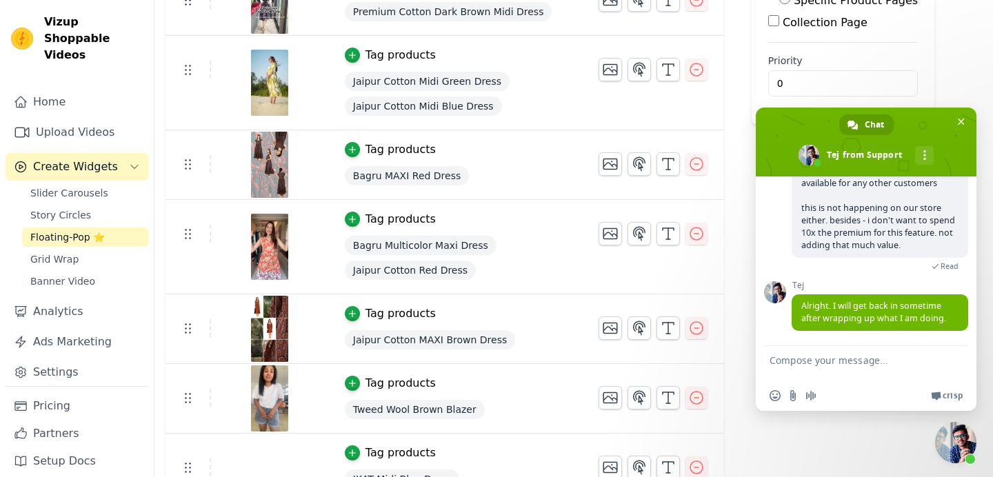
scroll to position [0, 0]
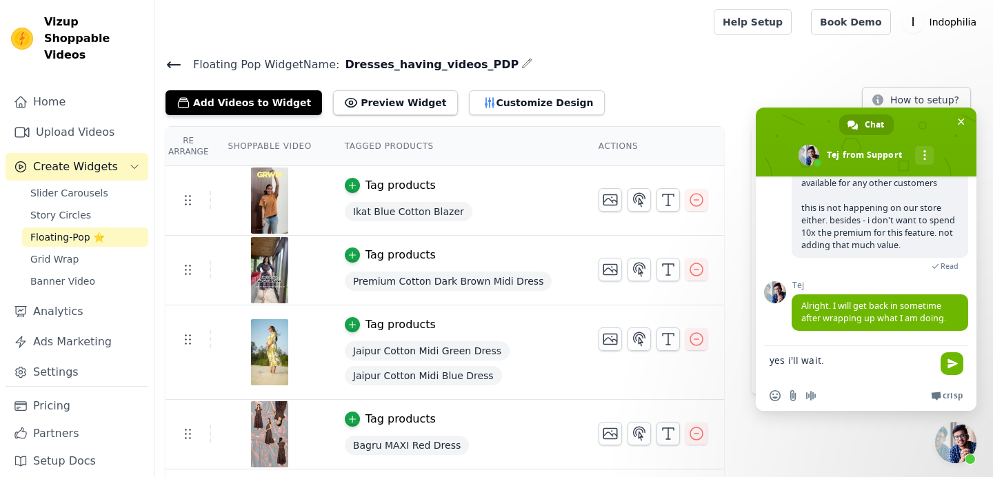
type textarea "yes i'll wait."
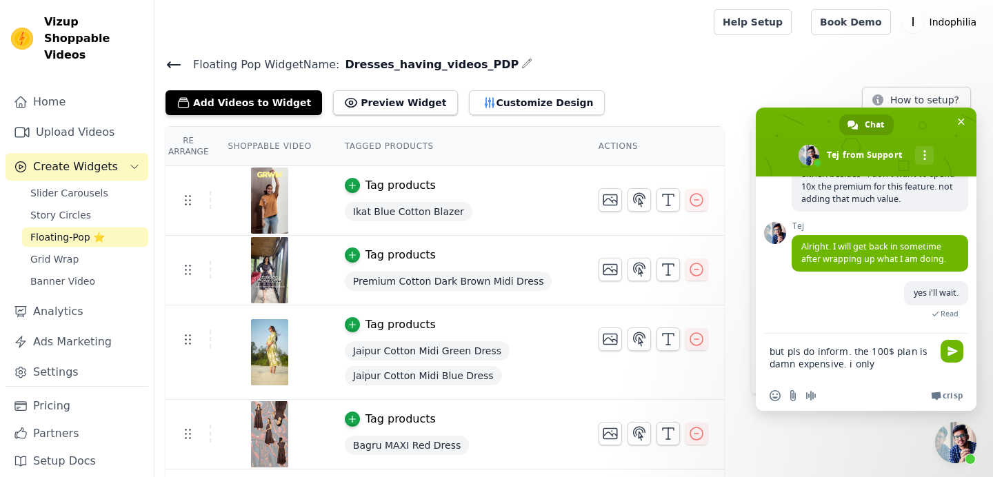
scroll to position [1650, 0]
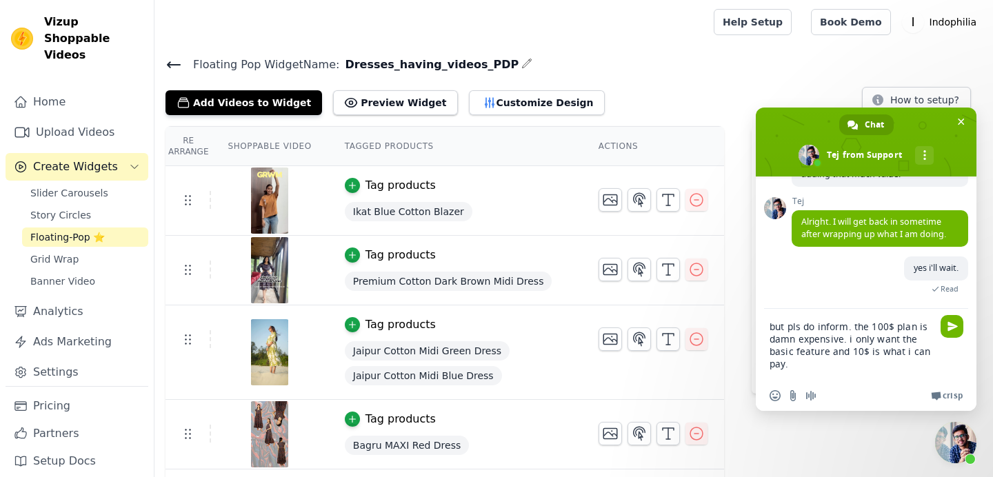
type textarea "but pls do inform. the 100$ plan is damn expensive. i only want the basic featu…"
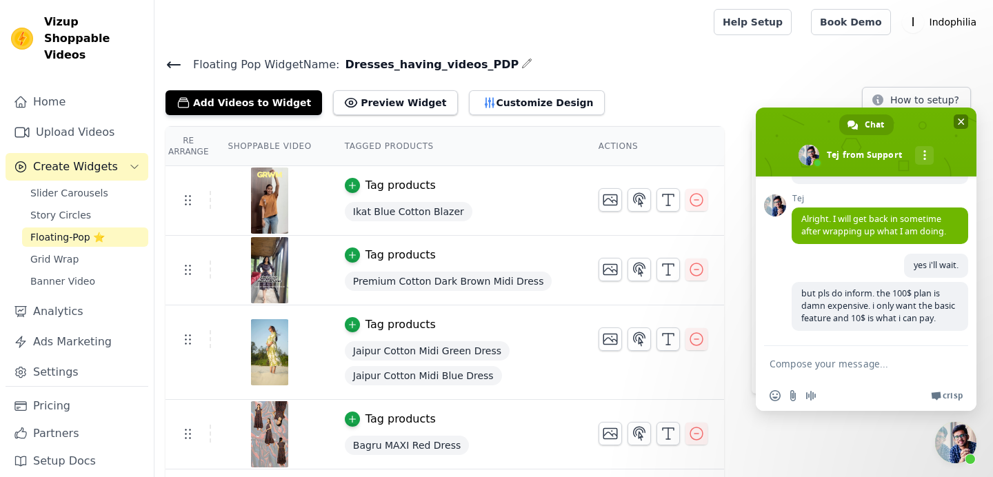
scroll to position [1676, 0]
click at [962, 123] on span "Close chat" at bounding box center [961, 121] width 7 height 9
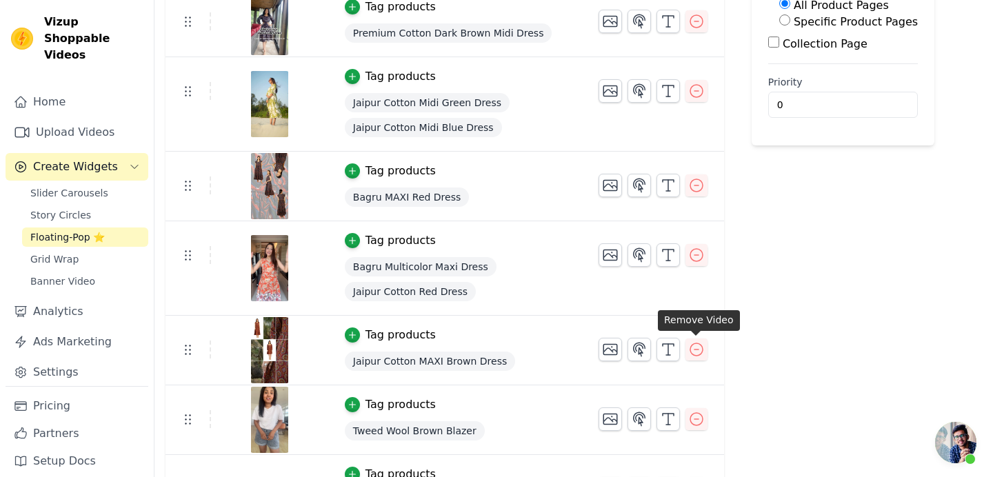
scroll to position [0, 0]
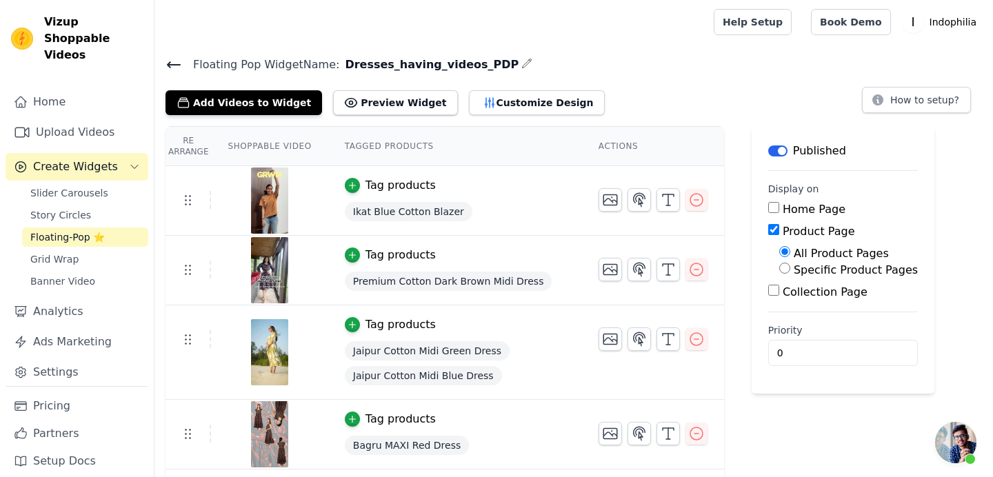
click at [406, 215] on span "Ikat Blue Cotton Blazer" at bounding box center [409, 211] width 128 height 19
click at [403, 213] on span "Ikat Blue Cotton Blazer" at bounding box center [409, 211] width 128 height 19
copy span "Ikat Blue Cotton Blazer"
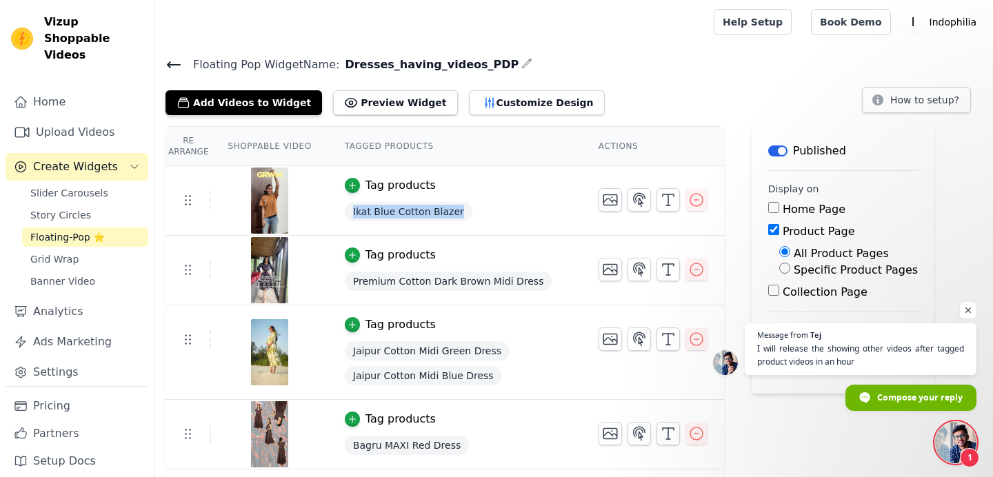
scroll to position [1710, 0]
click at [863, 363] on span "I will release the showing other videos after tagged product videos in an hour" at bounding box center [861, 355] width 210 height 27
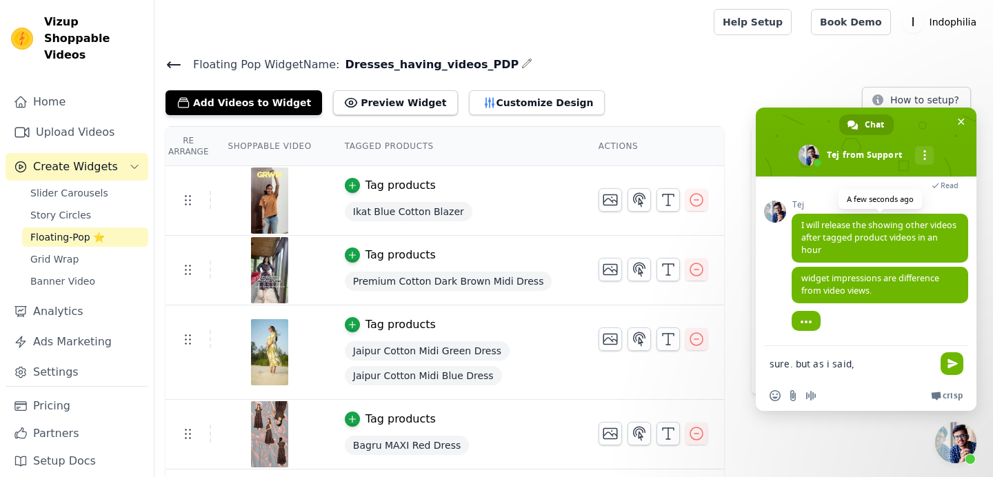
scroll to position [1831, 0]
click at [70, 401] on link "Pricing" at bounding box center [77, 406] width 143 height 28
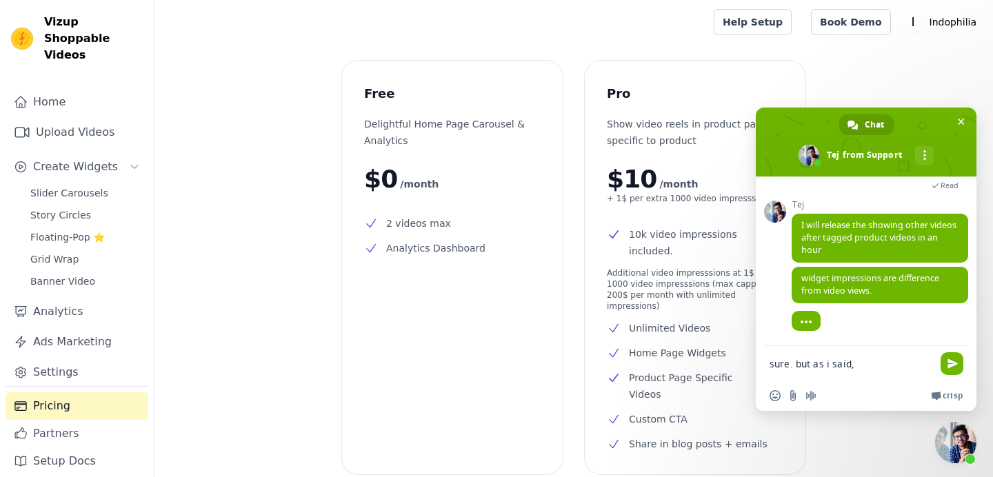
click at [891, 373] on textarea "sure. but as i said," at bounding box center [851, 363] width 165 height 34
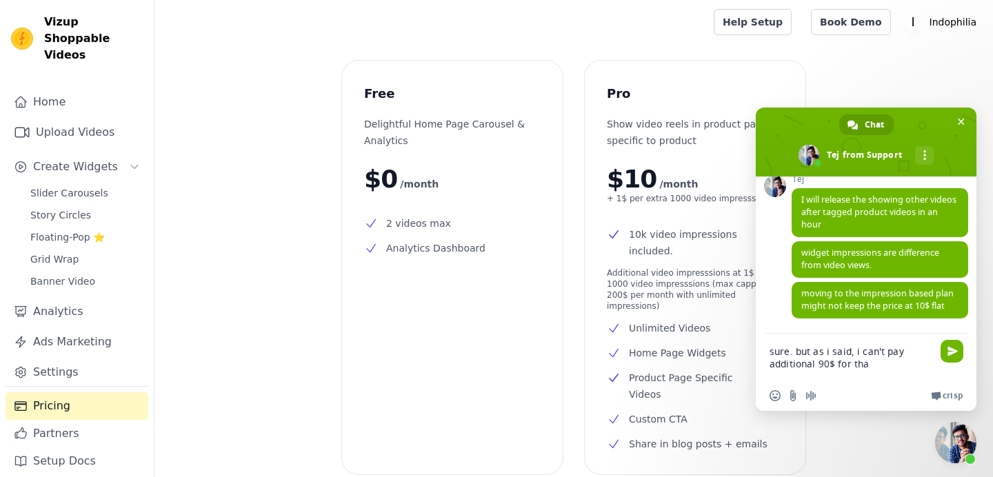
scroll to position [1885, 0]
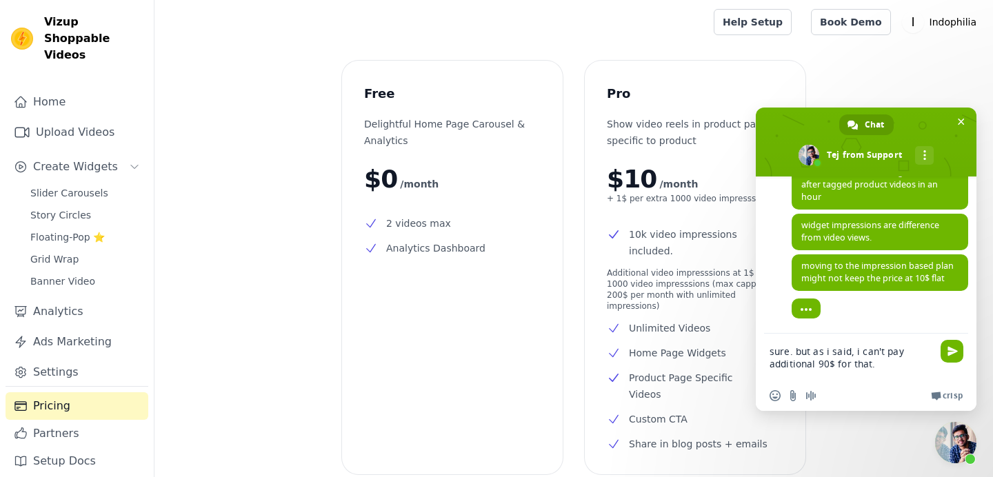
type textarea "sure. but as i said, i can't pay additional 90$ for that."
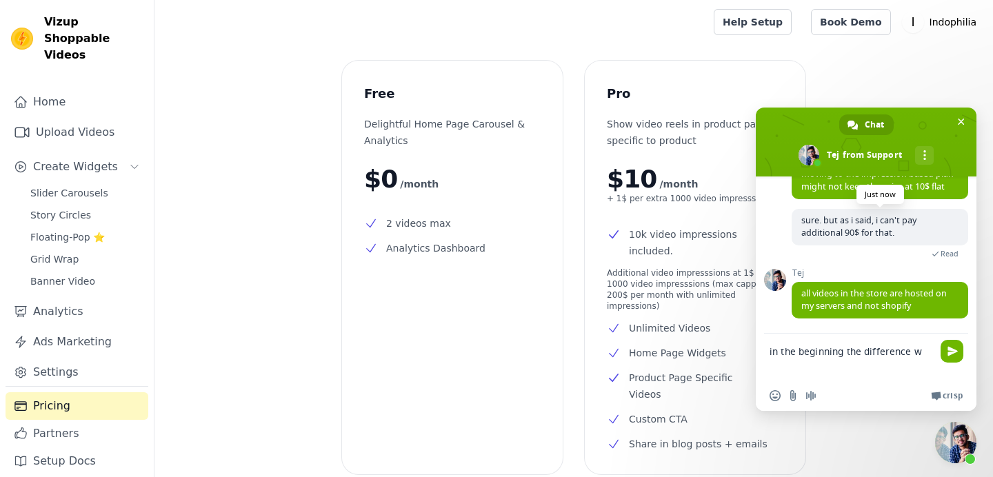
scroll to position [1992, 0]
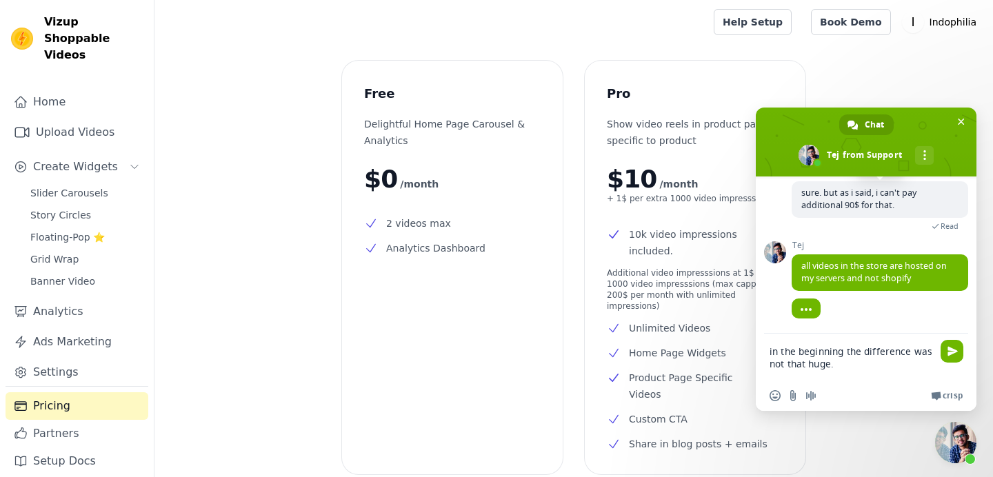
type textarea "in the beginning the difference was not that huge."
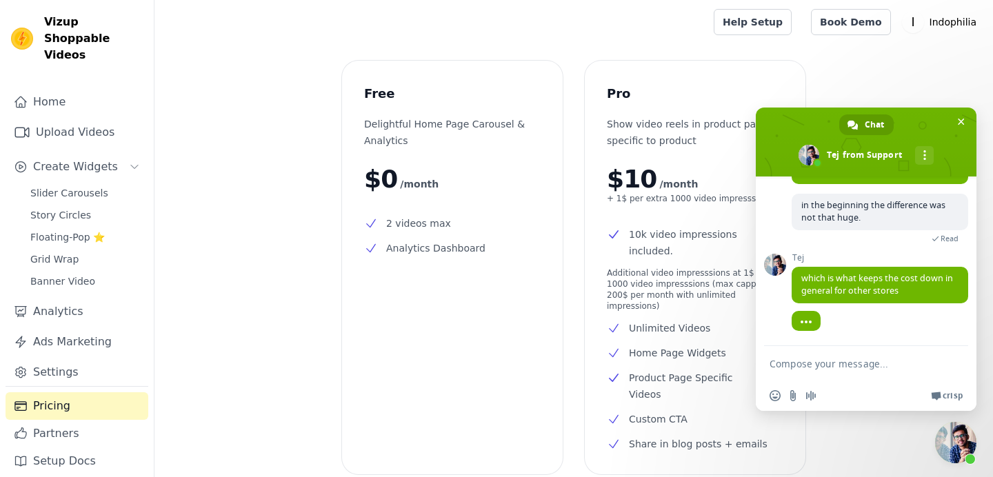
scroll to position [2087, 0]
type textarea "oh.."
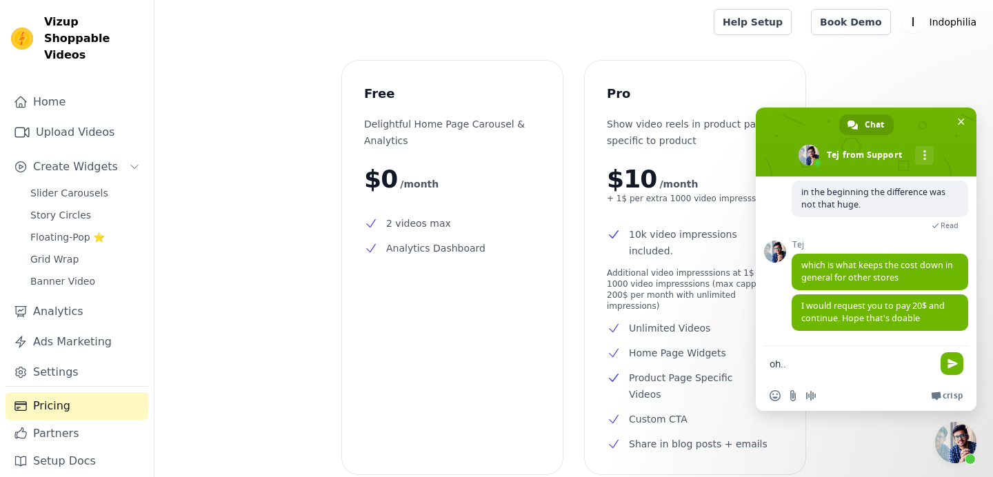
scroll to position [2129, 0]
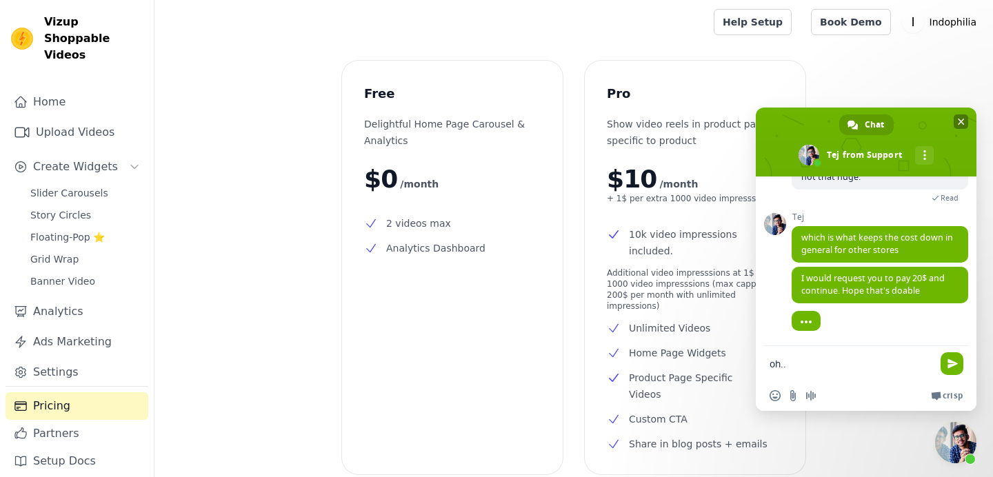
click at [840, 154] on span at bounding box center [866, 142] width 221 height 69
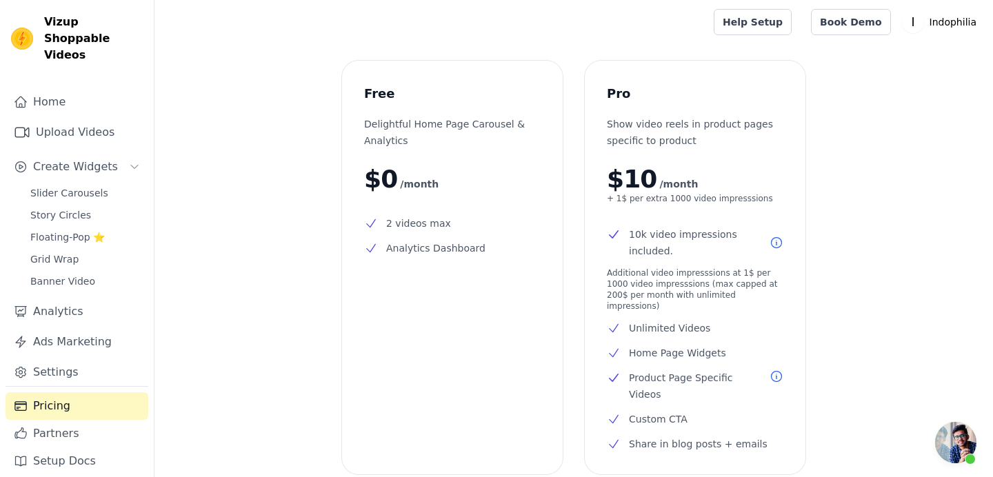
click at [942, 447] on span "Open chat" at bounding box center [955, 442] width 41 height 41
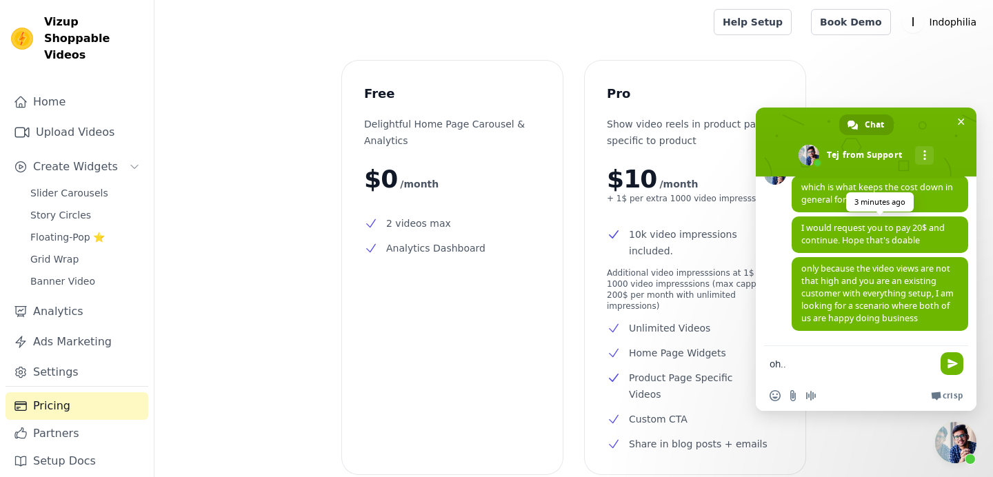
scroll to position [2175, 0]
click at [834, 283] on span "only because the video views are not that high and you are an existing customer…" at bounding box center [877, 293] width 152 height 61
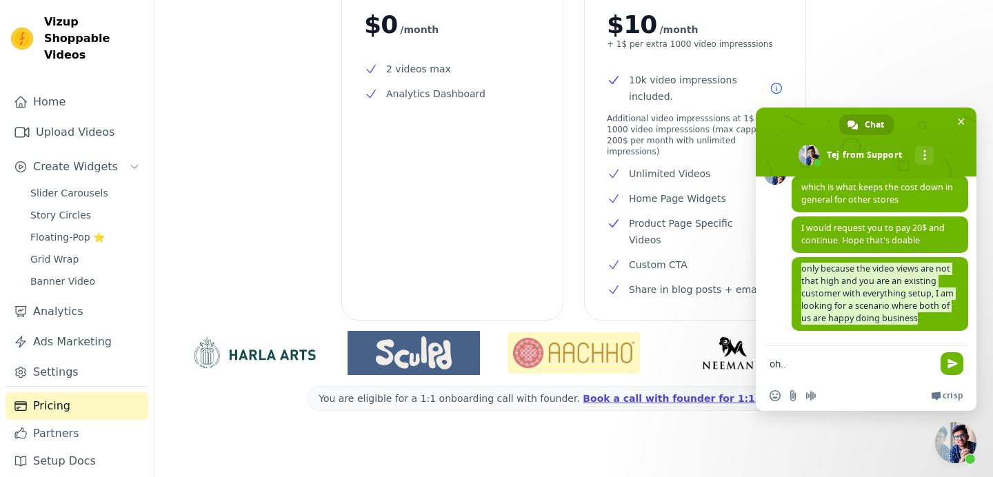
scroll to position [0, 0]
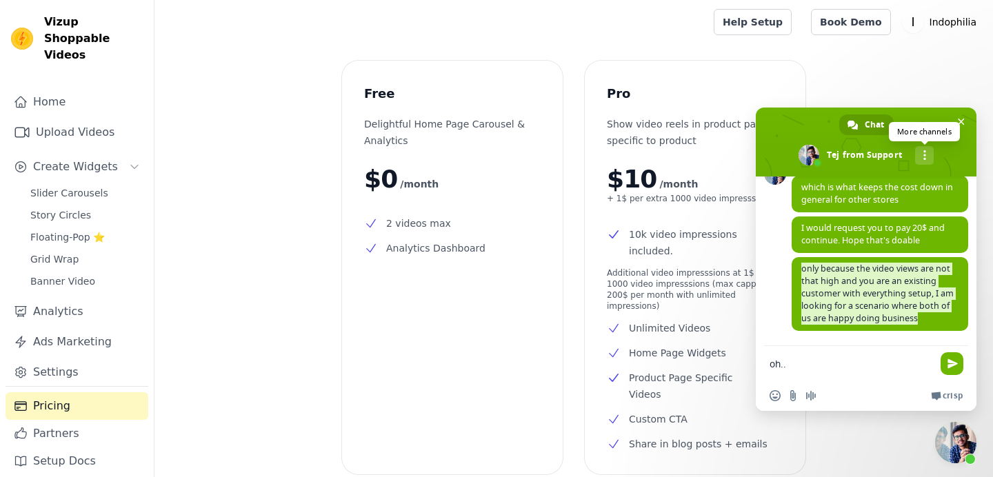
click at [926, 153] on link "More channels" at bounding box center [924, 155] width 19 height 19
click at [773, 321] on div "Support Anything you want to ask? [DATE] hi 19 hours ago the scroll is not work…" at bounding box center [866, 261] width 221 height 170
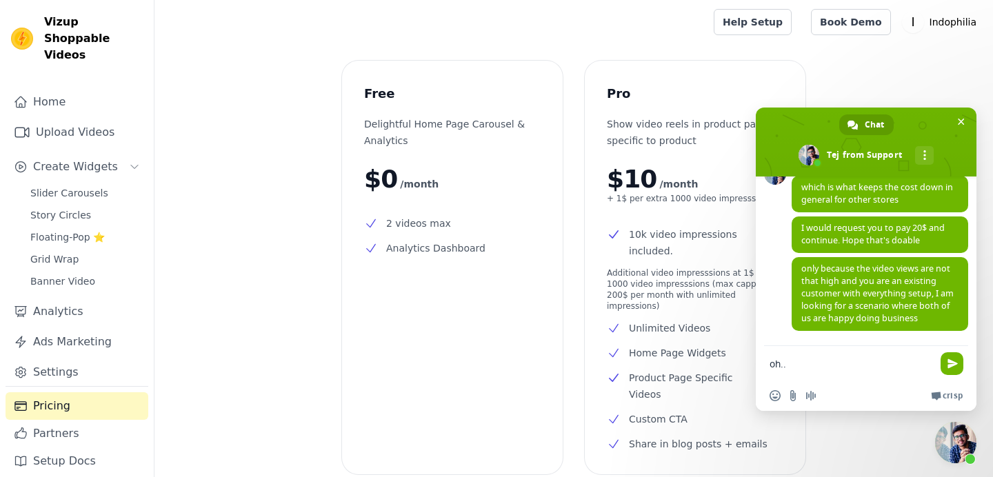
scroll to position [2167, 0]
click at [769, 316] on div "Support Anything you want to ask? [DATE] hi 19 hours ago the scroll is not work…" at bounding box center [866, 261] width 221 height 170
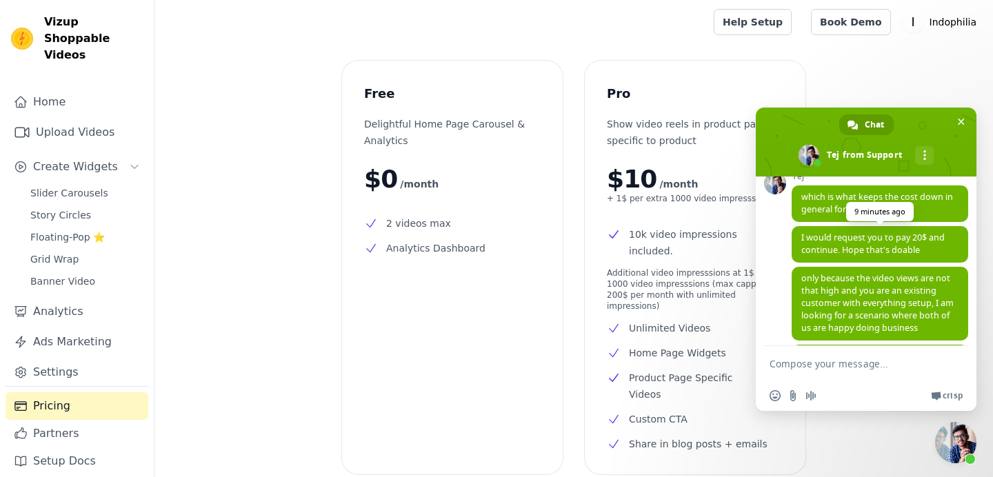
scroll to position [2258, 0]
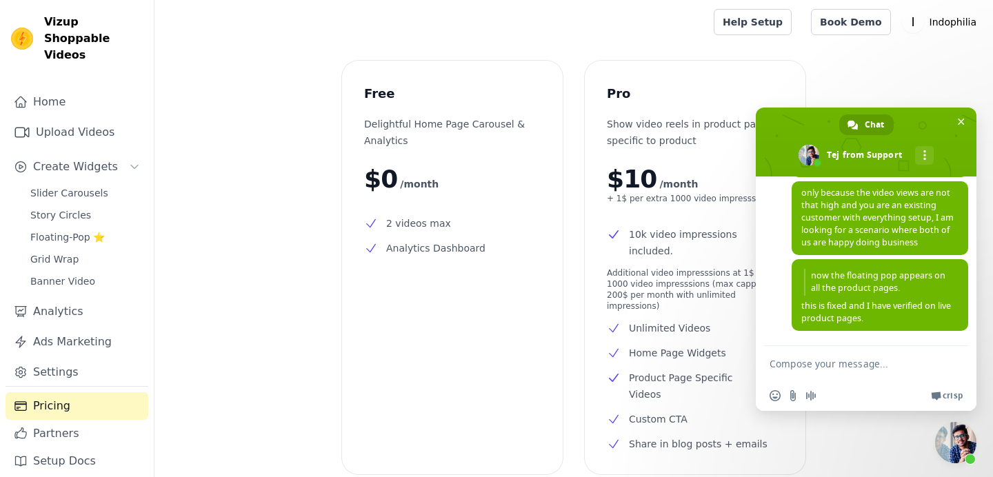
click at [341, 339] on div "Free Delightful Home Page Carousel & Analytics $0 /month 2 videos max Analytics…" at bounding box center [573, 352] width 838 height 582
